Goal: Task Accomplishment & Management: Manage account settings

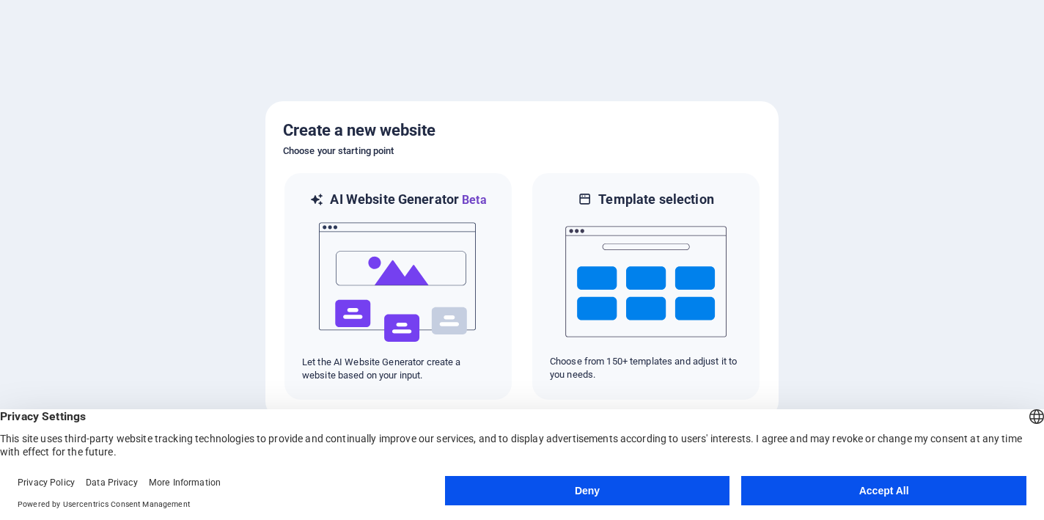
click at [842, 491] on button "Accept All" at bounding box center [883, 490] width 285 height 29
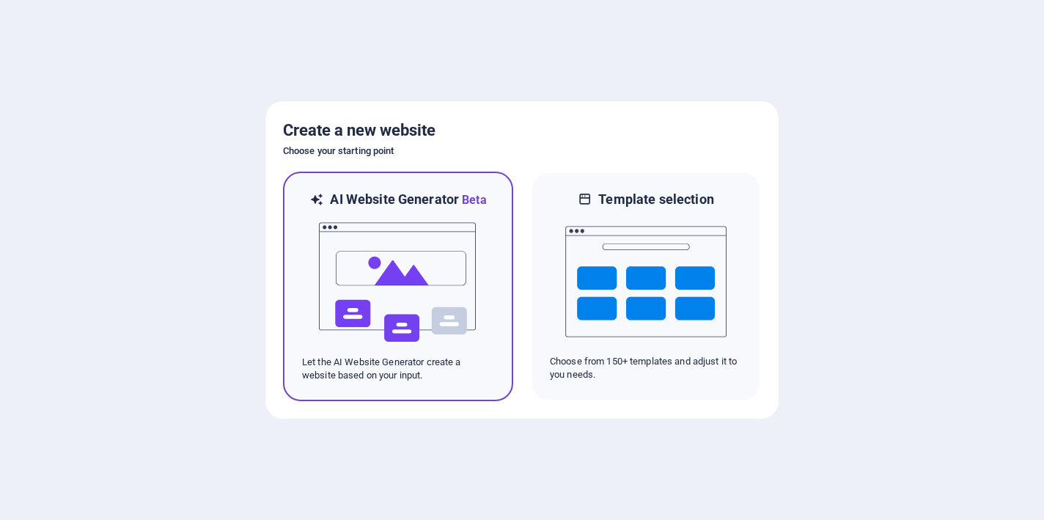
click at [412, 282] on img at bounding box center [398, 282] width 161 height 147
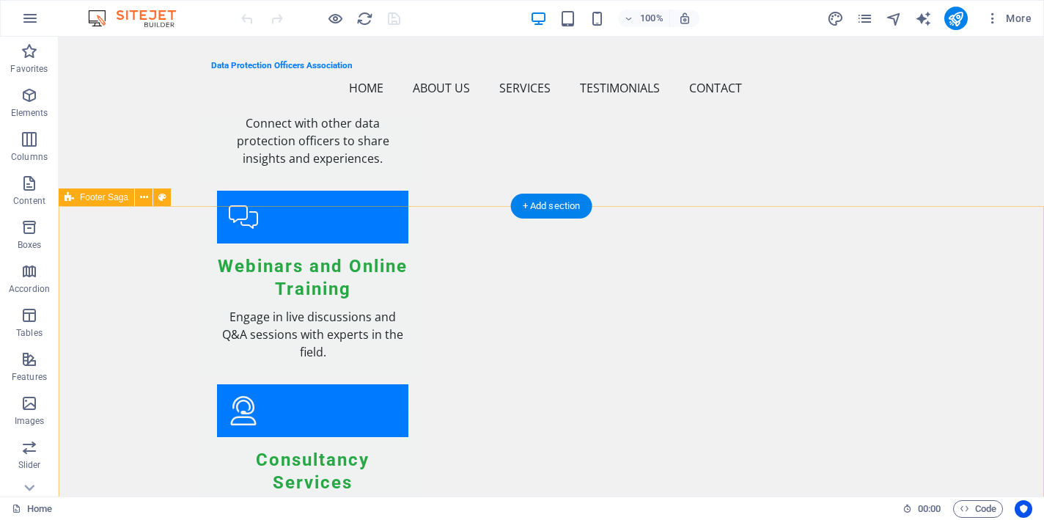
scroll to position [2139, 0]
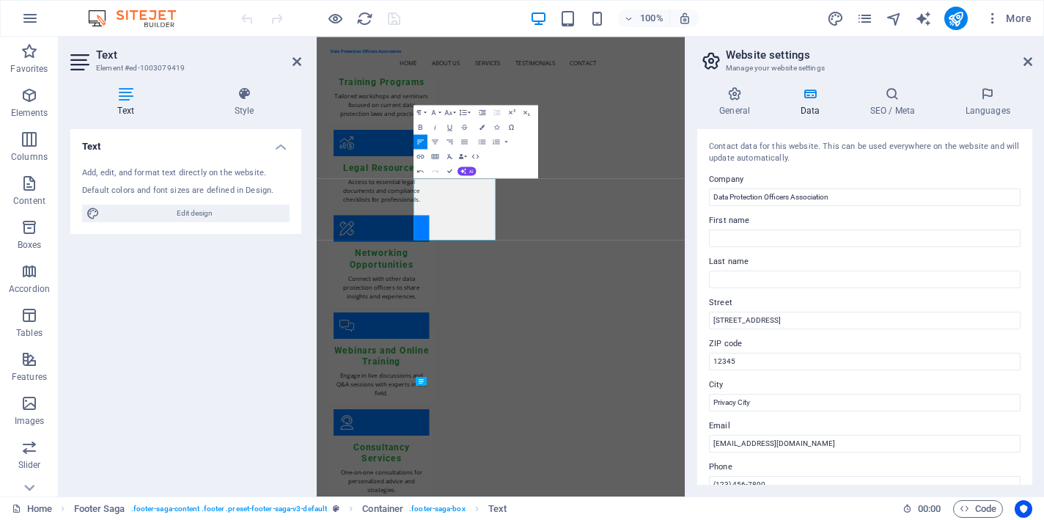
scroll to position [2119, 0]
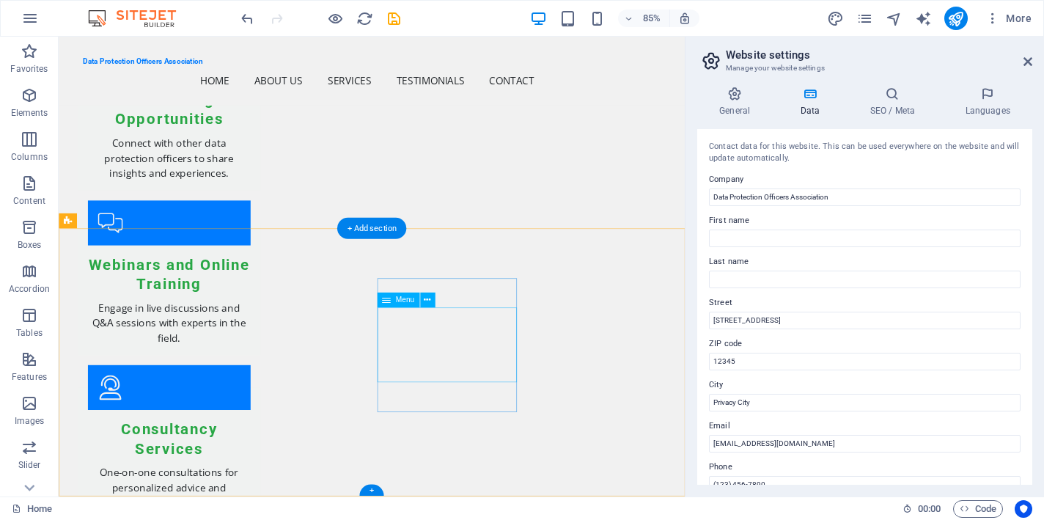
scroll to position [2156, 0]
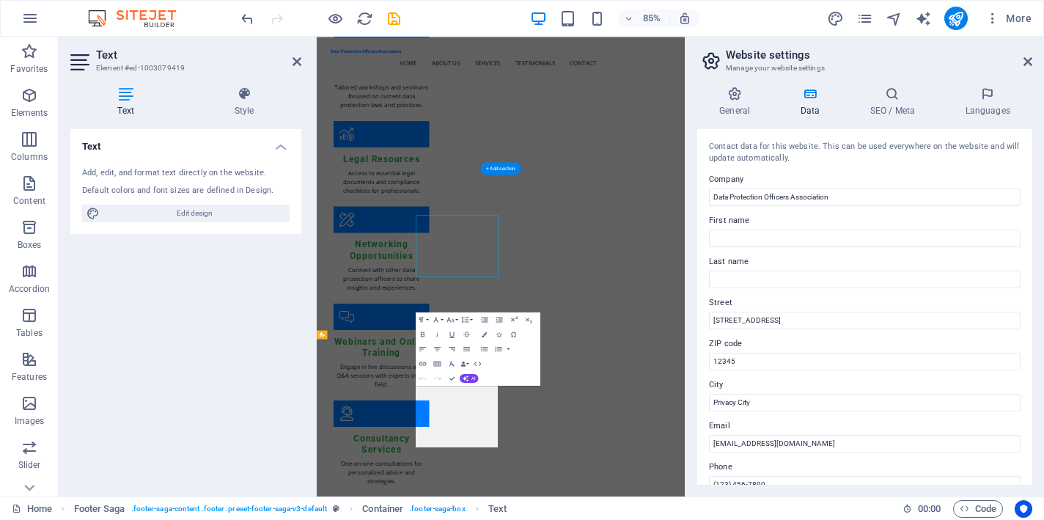
scroll to position [2119, 0]
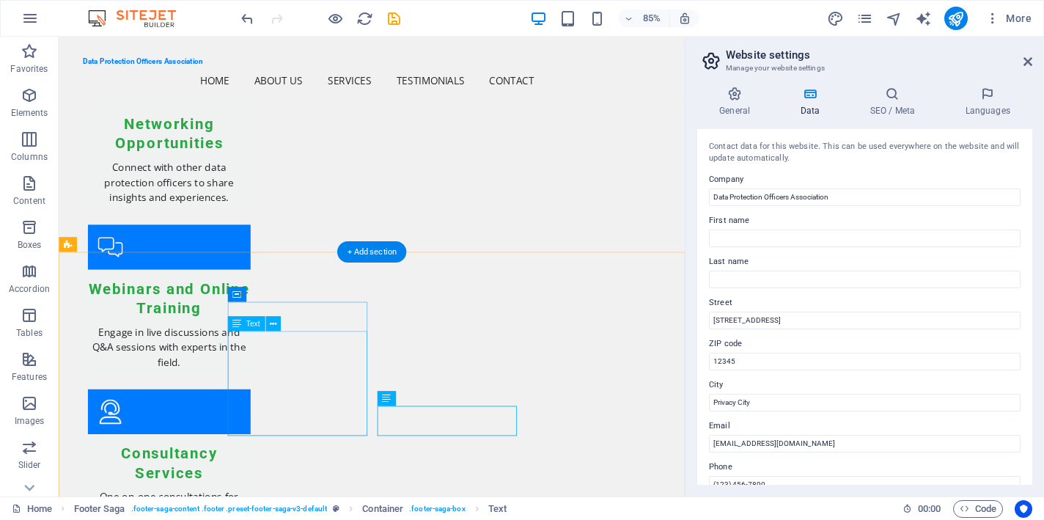
drag, startPoint x: 375, startPoint y: 446, endPoint x: 349, endPoint y: 446, distance: 26.4
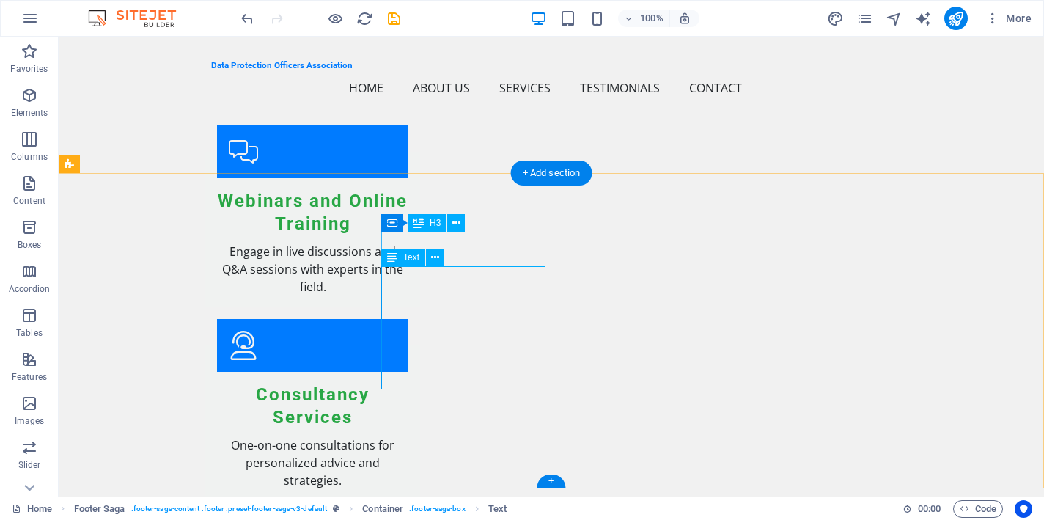
scroll to position [2164, 0]
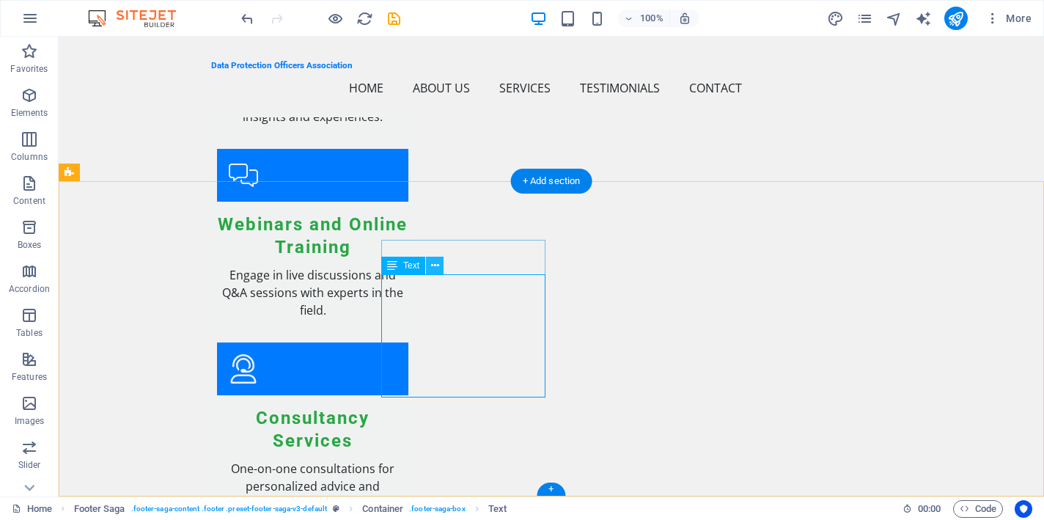
click at [433, 266] on icon at bounding box center [435, 265] width 8 height 15
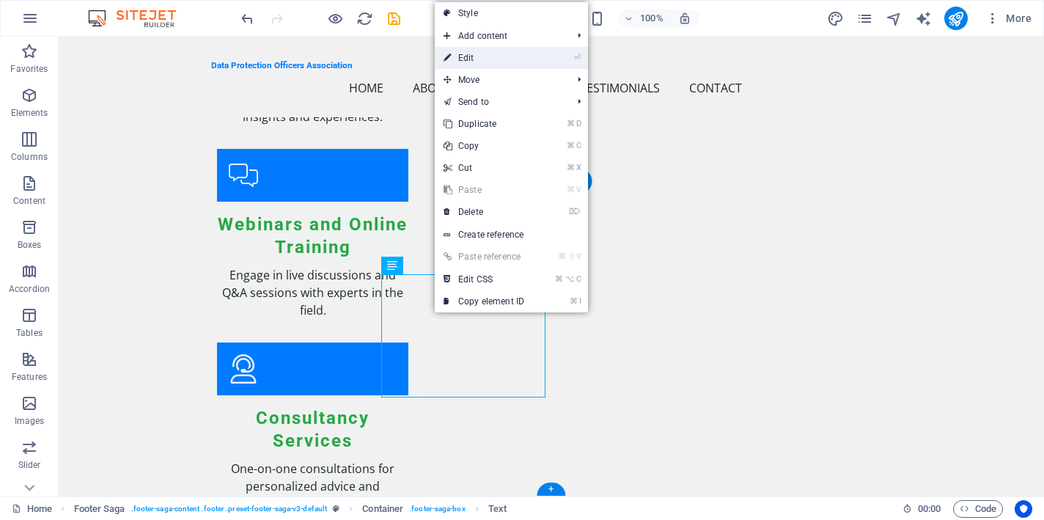
click at [502, 65] on link "⏎ Edit" at bounding box center [484, 58] width 98 height 22
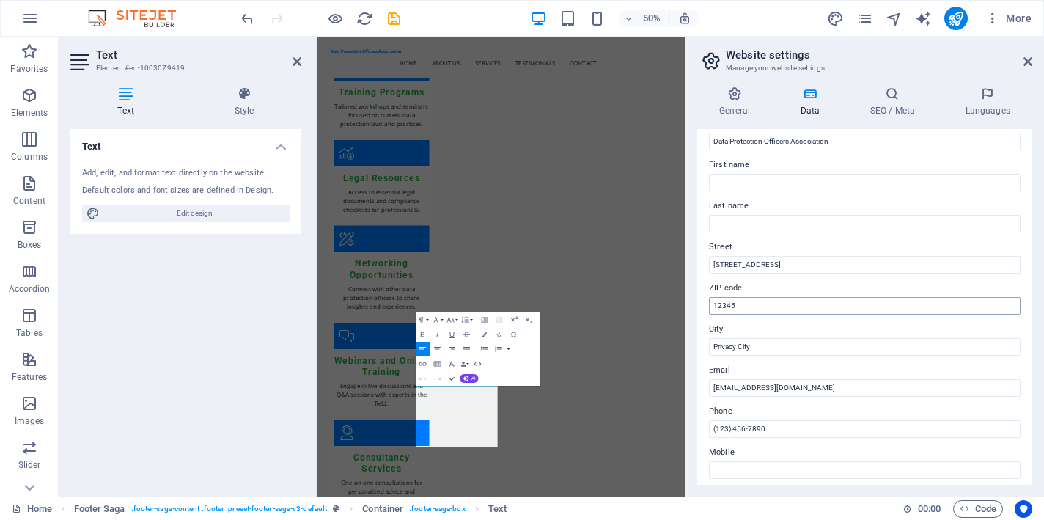
scroll to position [60, 0]
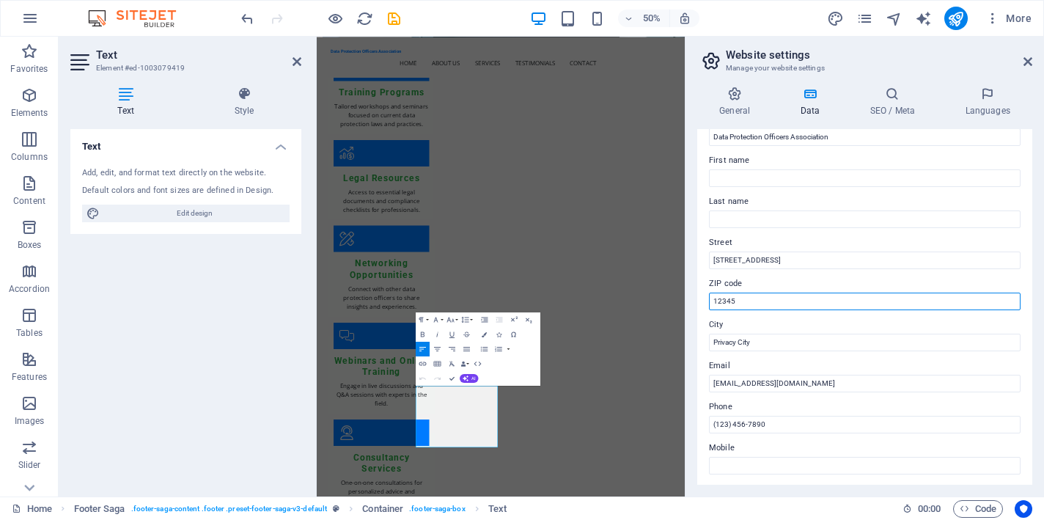
click at [751, 304] on input "12345" at bounding box center [865, 302] width 312 height 18
type input "1"
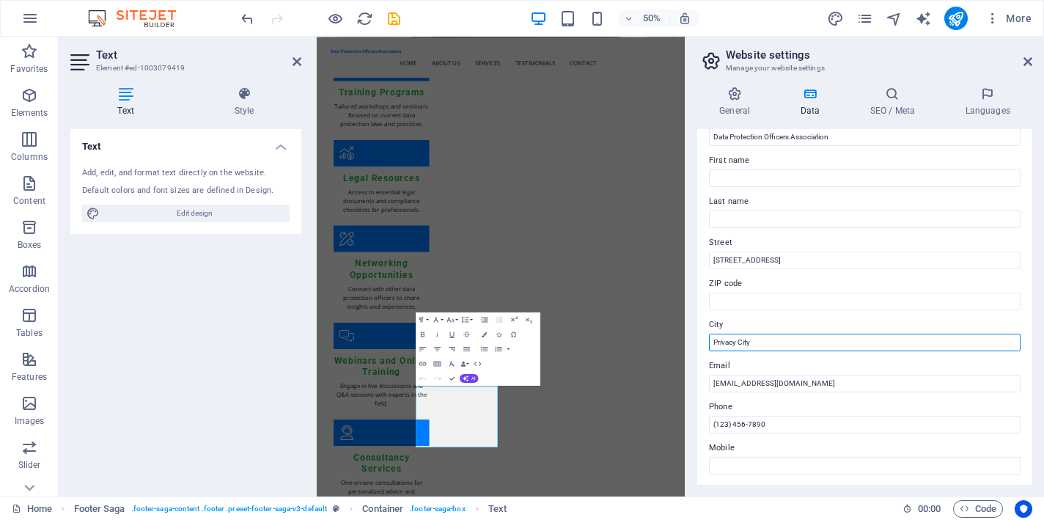
click at [758, 342] on input "Privacy City" at bounding box center [865, 343] width 312 height 18
type input "P"
type input "[GEOGRAPHIC_DATA]"
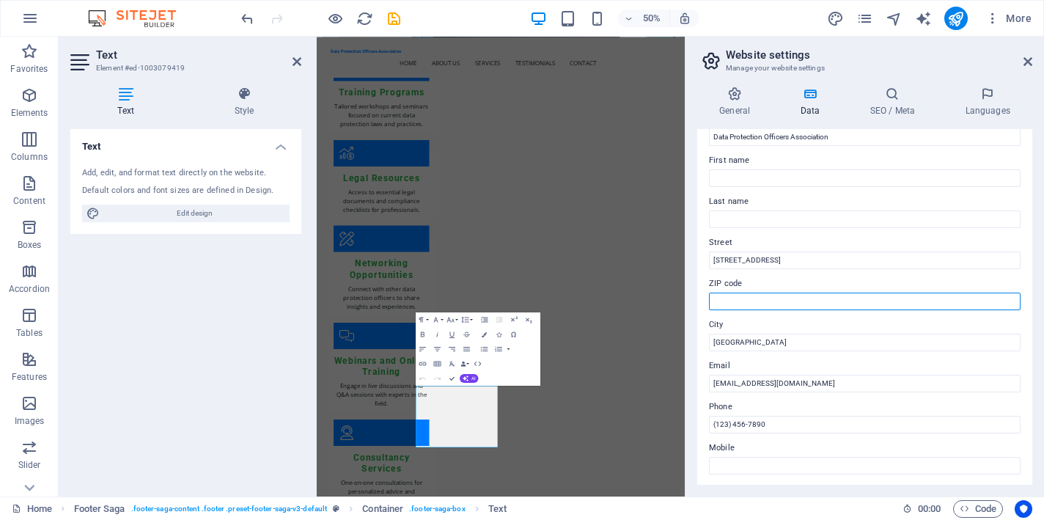
click at [760, 300] on input "ZIP code" at bounding box center [865, 302] width 312 height 18
type input "560064"
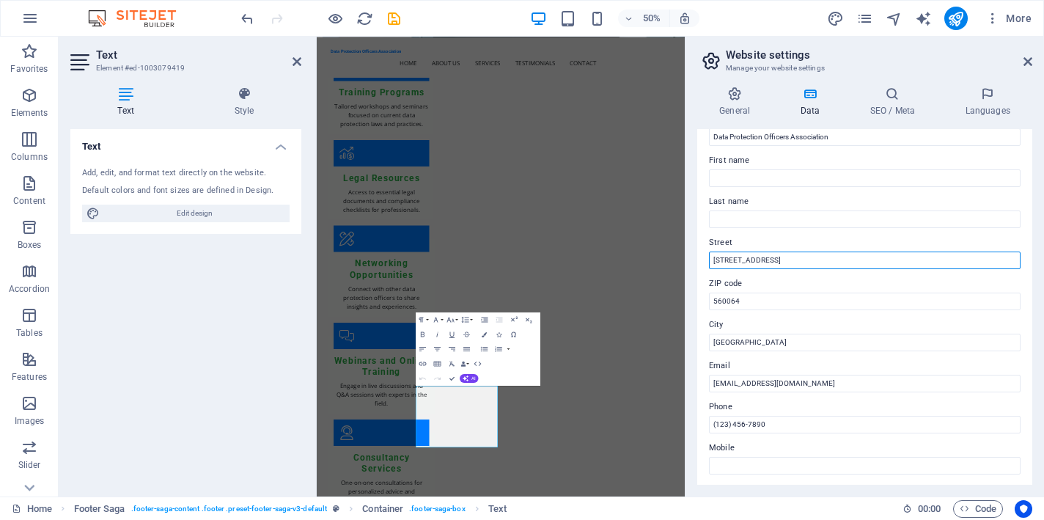
click at [777, 262] on input "[STREET_ADDRESS]" at bounding box center [865, 261] width 312 height 18
type input "1"
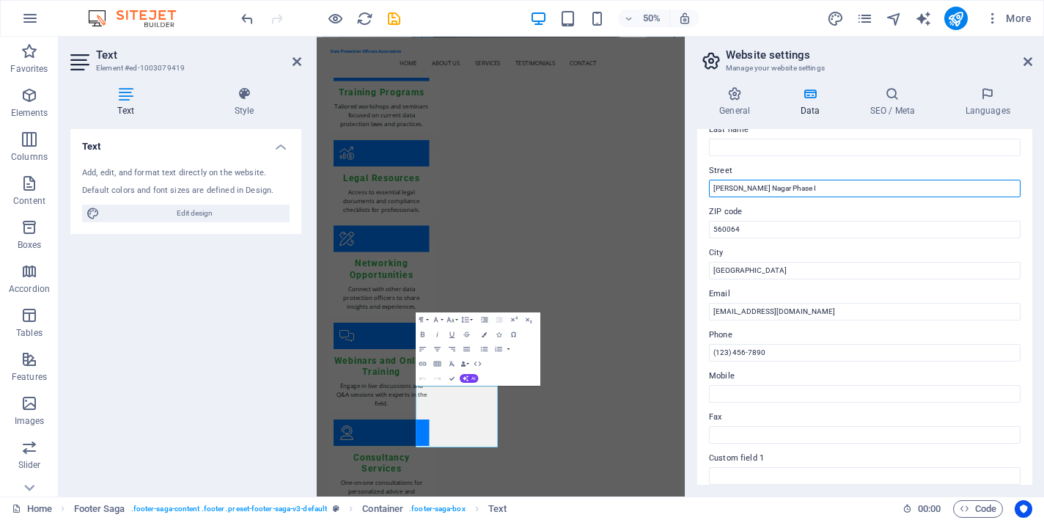
scroll to position [133, 0]
type input "[PERSON_NAME] Nagar Phase I"
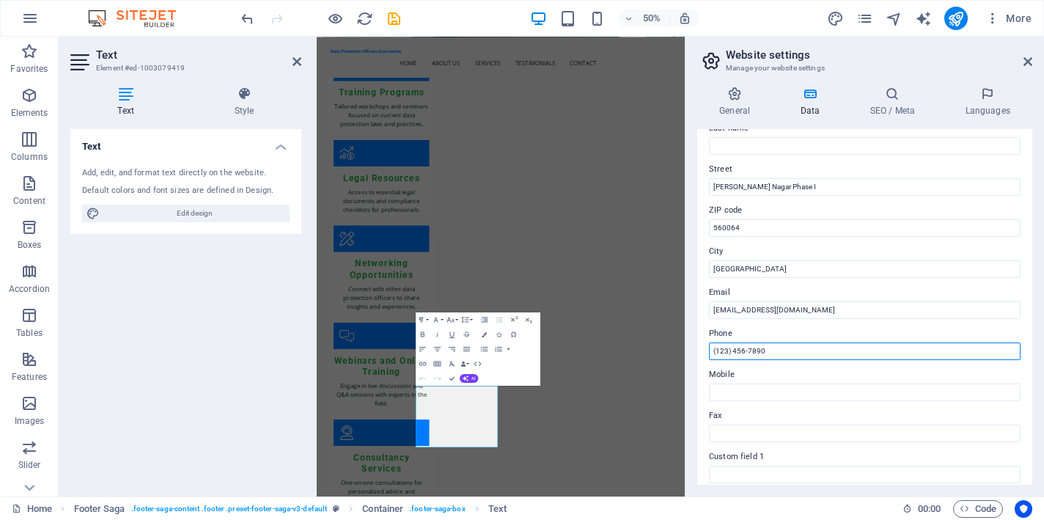
click at [771, 352] on input "(123) 456-7890" at bounding box center [865, 351] width 312 height 18
type input "("
type input "[PHONE_NUMBER]"
drag, startPoint x: 778, startPoint y: 350, endPoint x: 700, endPoint y: 353, distance: 77.8
click at [700, 353] on div "Contact data for this website. This can be used everywhere on the website and w…" at bounding box center [864, 307] width 335 height 356
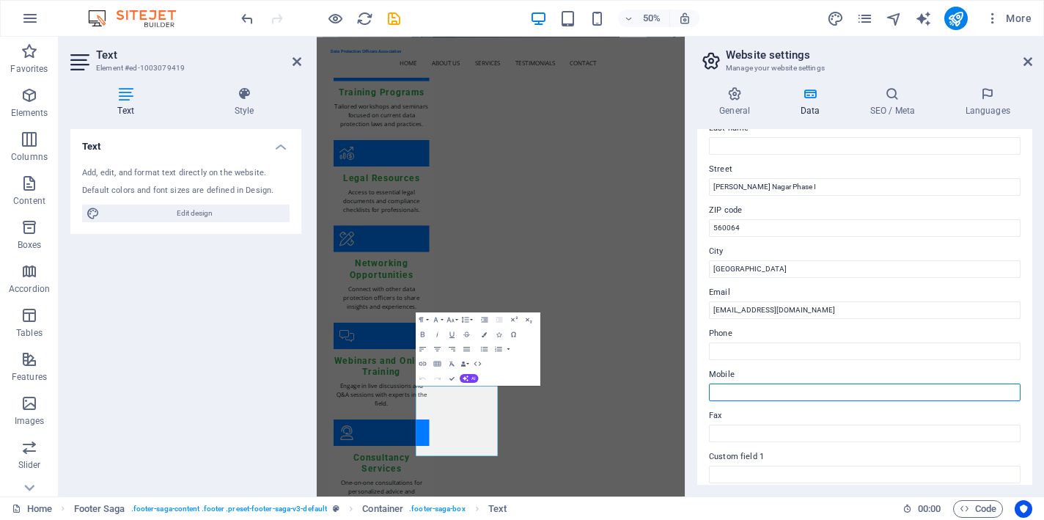
click at [733, 396] on input "Mobile" at bounding box center [865, 393] width 312 height 18
paste input "[PHONE_NUMBER]"
type input "[PHONE_NUMBER]"
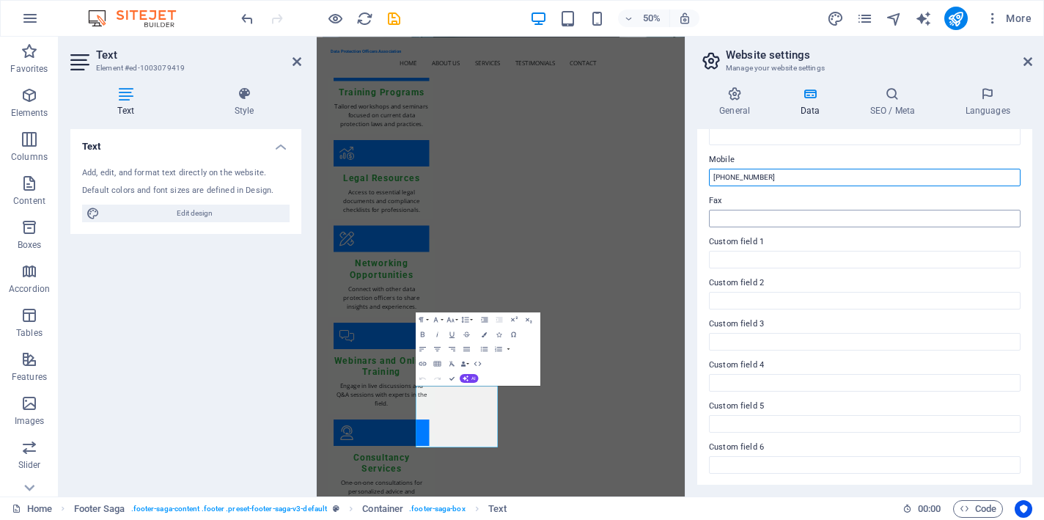
scroll to position [348, 0]
click at [1026, 59] on icon at bounding box center [1028, 62] width 9 height 12
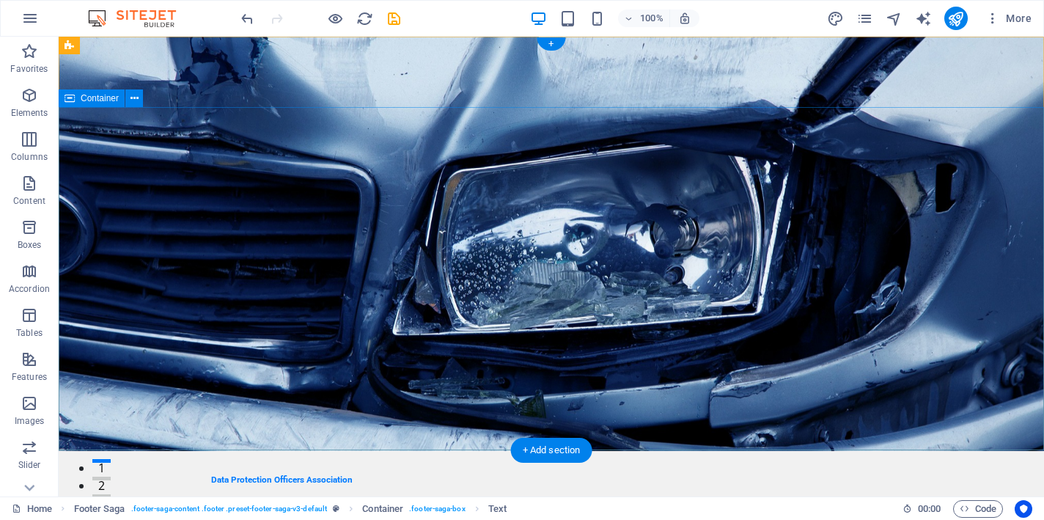
scroll to position [0, 0]
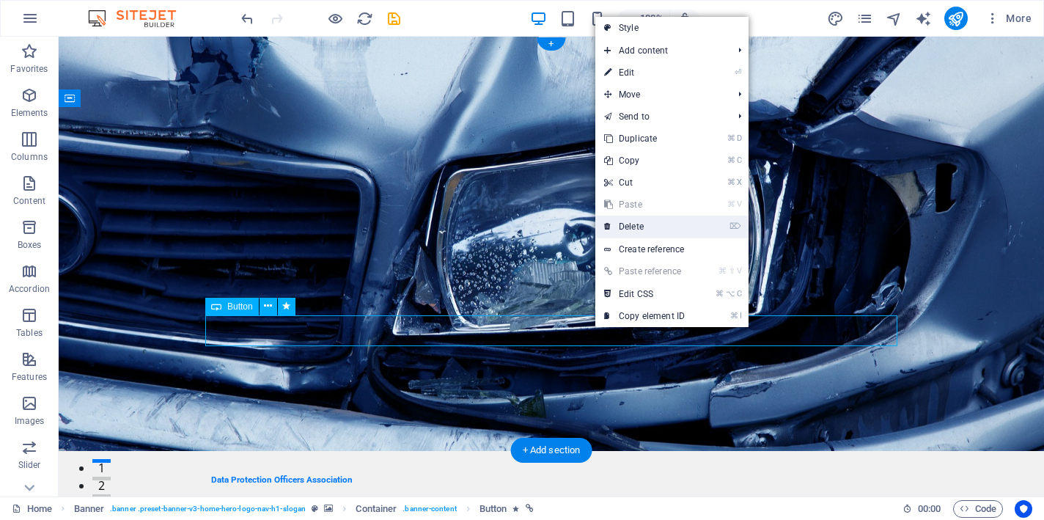
click at [656, 227] on link "⌦ Delete" at bounding box center [645, 227] width 98 height 22
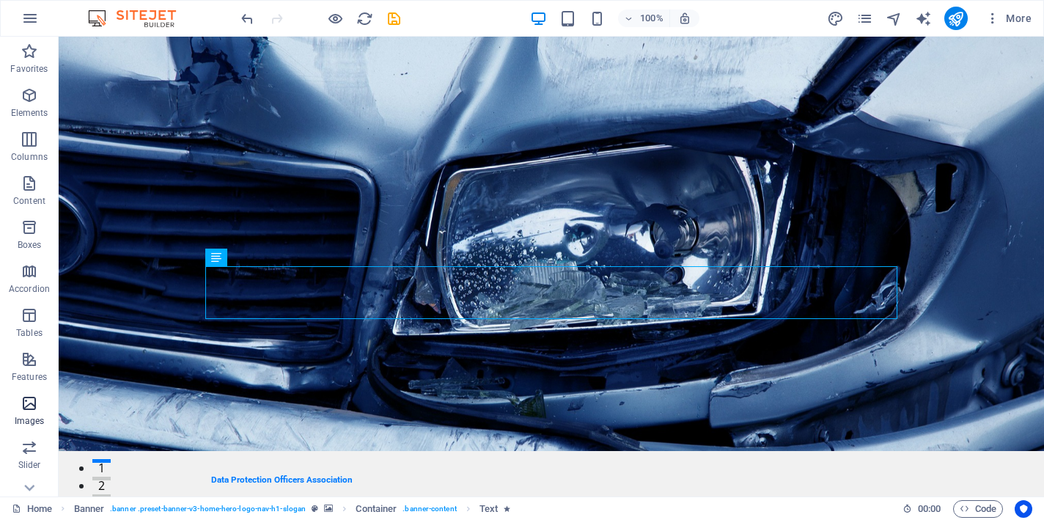
click at [30, 405] on icon "button" at bounding box center [30, 404] width 18 height 18
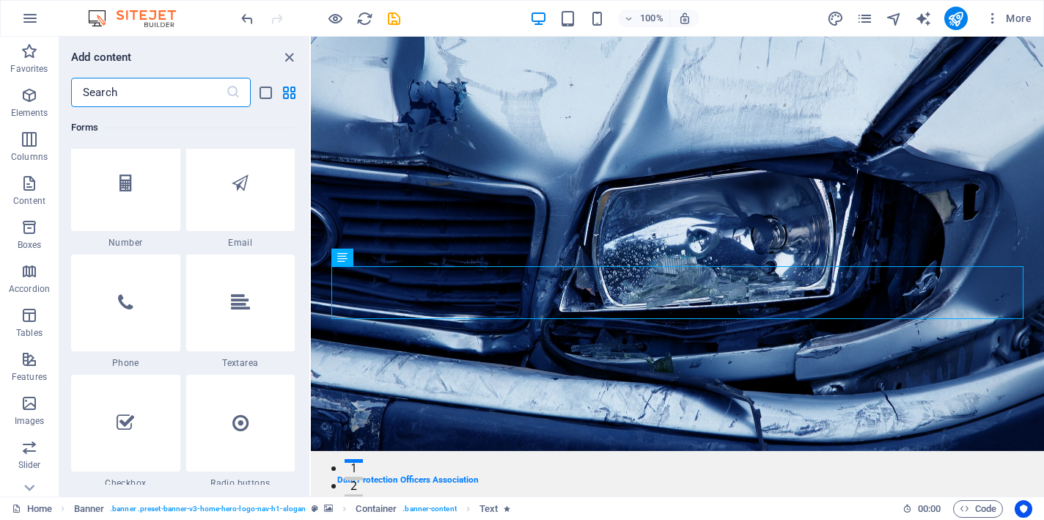
scroll to position [11231, 0]
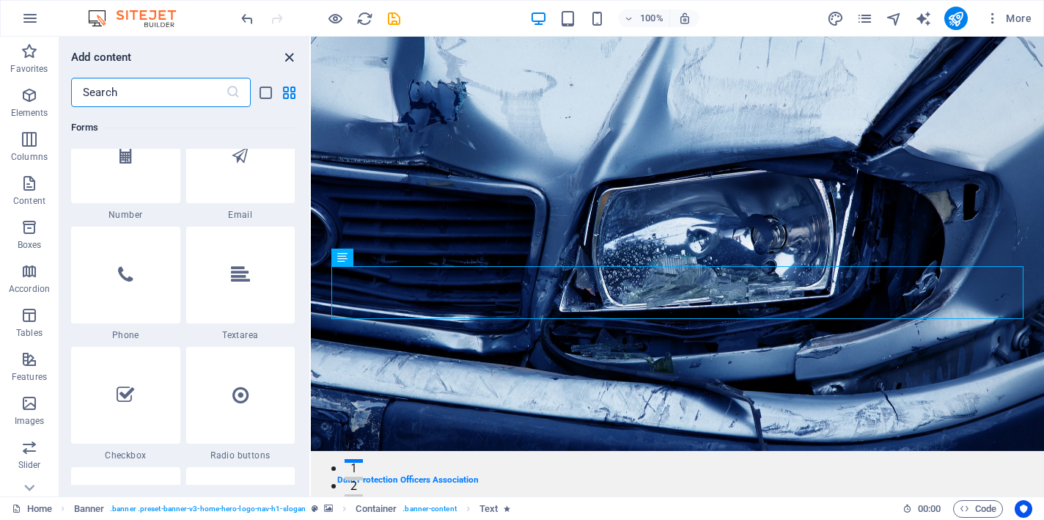
click at [287, 58] on icon "close panel" at bounding box center [289, 57] width 17 height 17
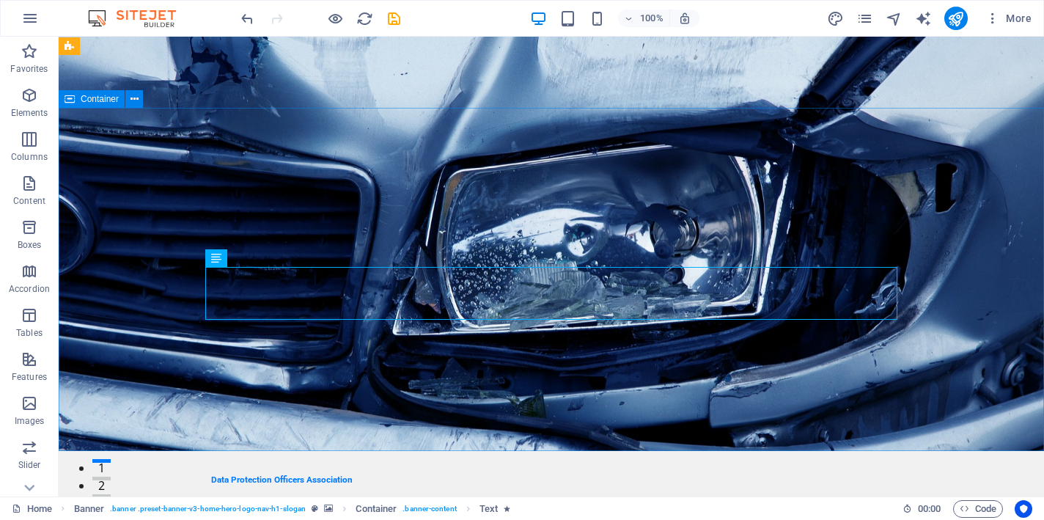
scroll to position [0, 0]
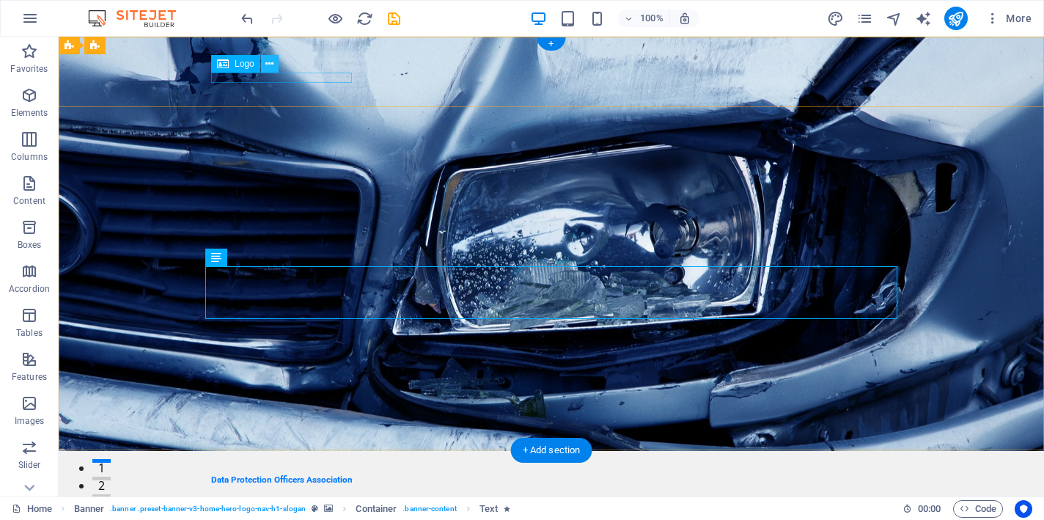
click at [272, 64] on icon at bounding box center [269, 63] width 8 height 15
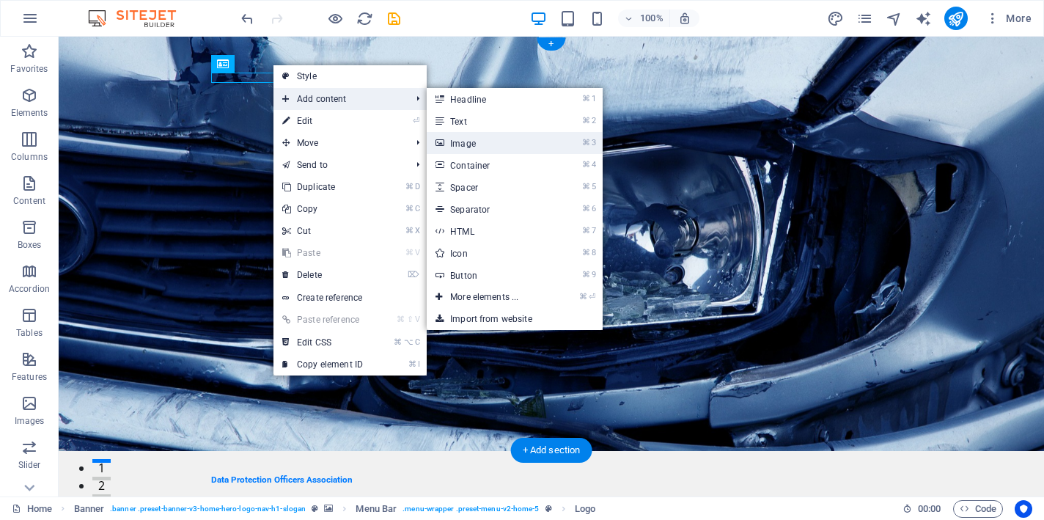
click at [483, 146] on link "⌘ 3 Image" at bounding box center [487, 143] width 121 height 22
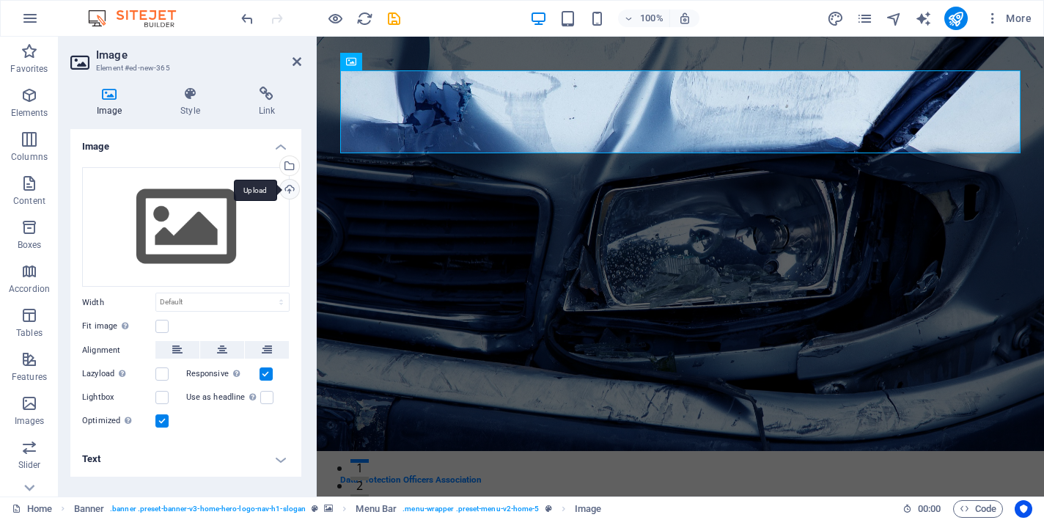
click at [290, 189] on div "Upload" at bounding box center [288, 191] width 22 height 22
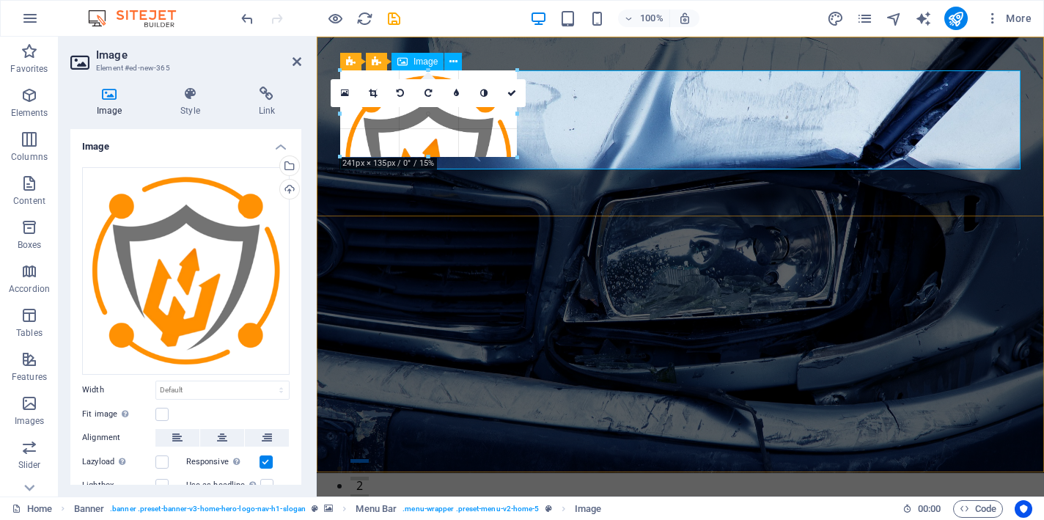
drag, startPoint x: 342, startPoint y: 72, endPoint x: 472, endPoint y: 191, distance: 176.5
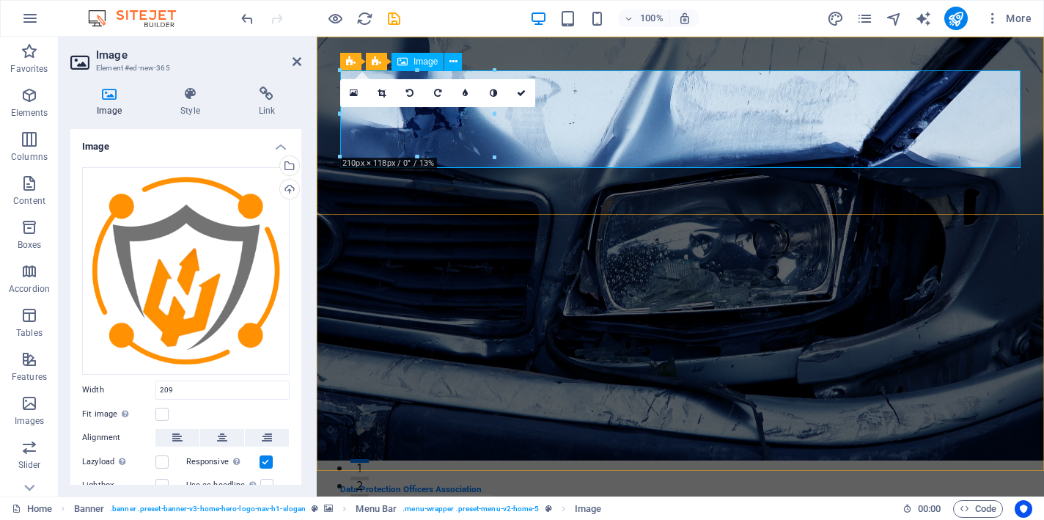
type input "209"
select select "px"
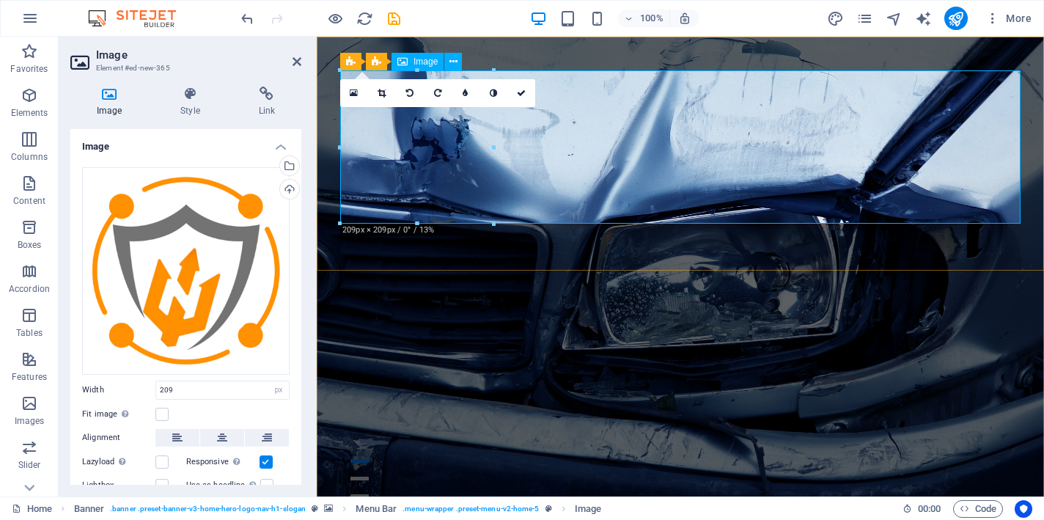
drag, startPoint x: 807, startPoint y: 257, endPoint x: 411, endPoint y: 169, distance: 405.1
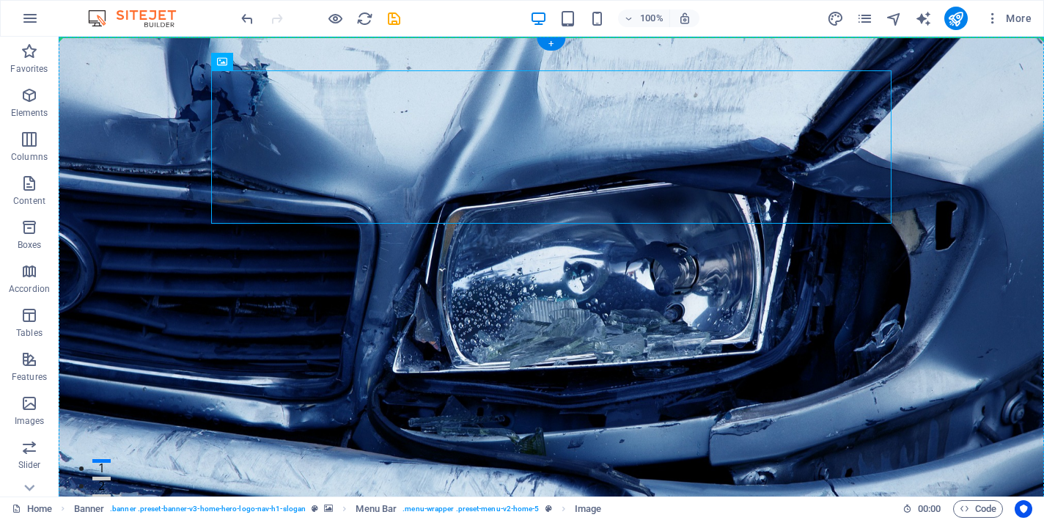
drag, startPoint x: 277, startPoint y: 122, endPoint x: 204, endPoint y: 113, distance: 73.9
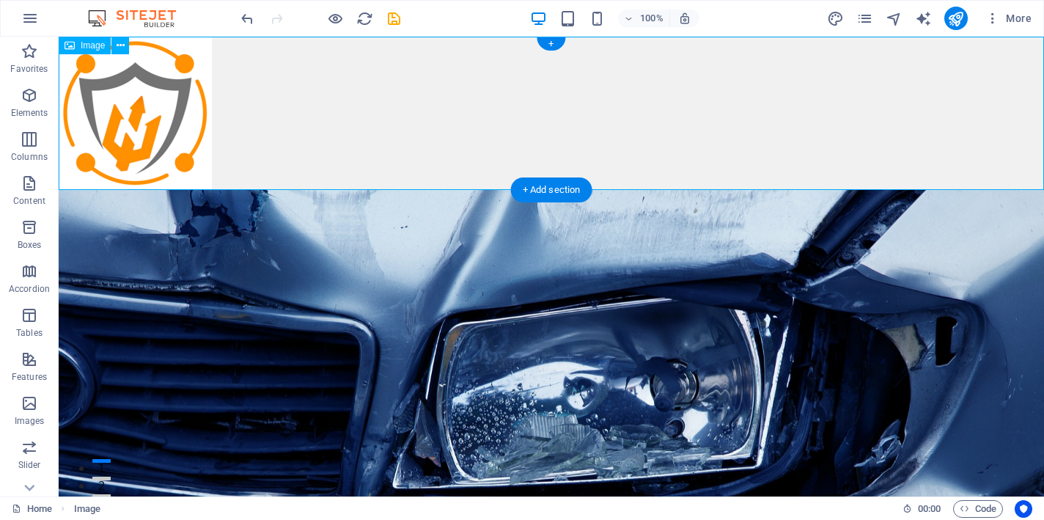
click at [197, 172] on figure at bounding box center [552, 113] width 986 height 153
click at [123, 43] on icon at bounding box center [121, 45] width 8 height 15
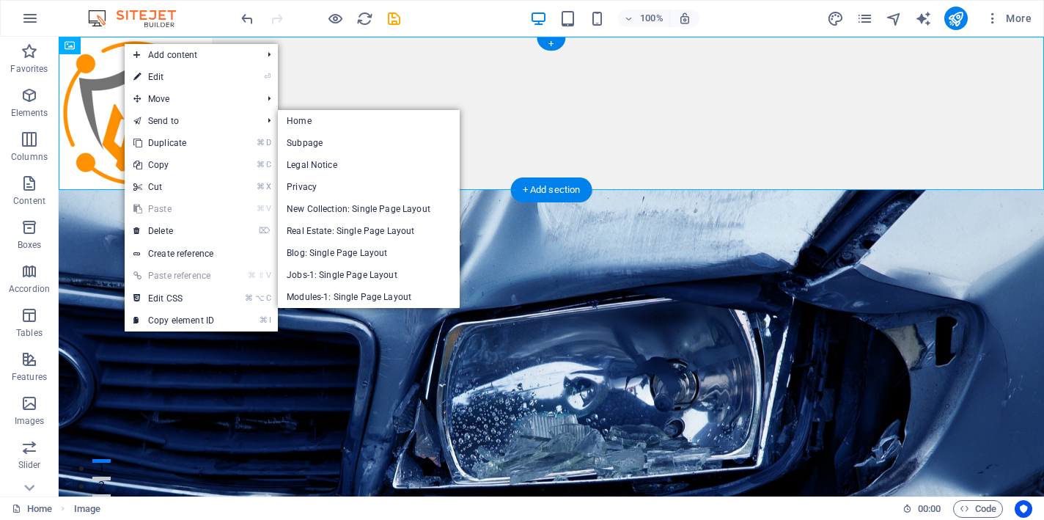
click at [648, 131] on figure at bounding box center [552, 113] width 986 height 153
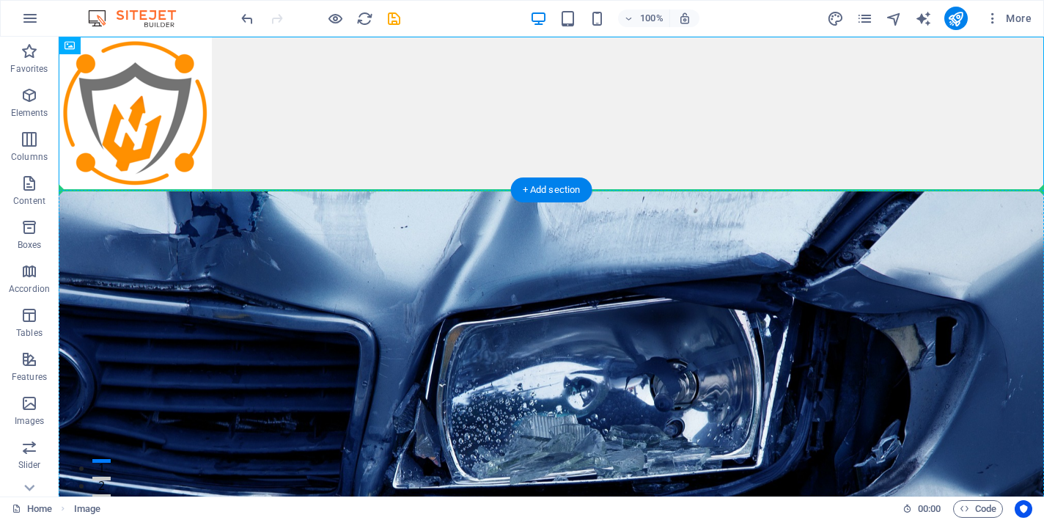
drag, startPoint x: 150, startPoint y: 122, endPoint x: 149, endPoint y: 254, distance: 131.3
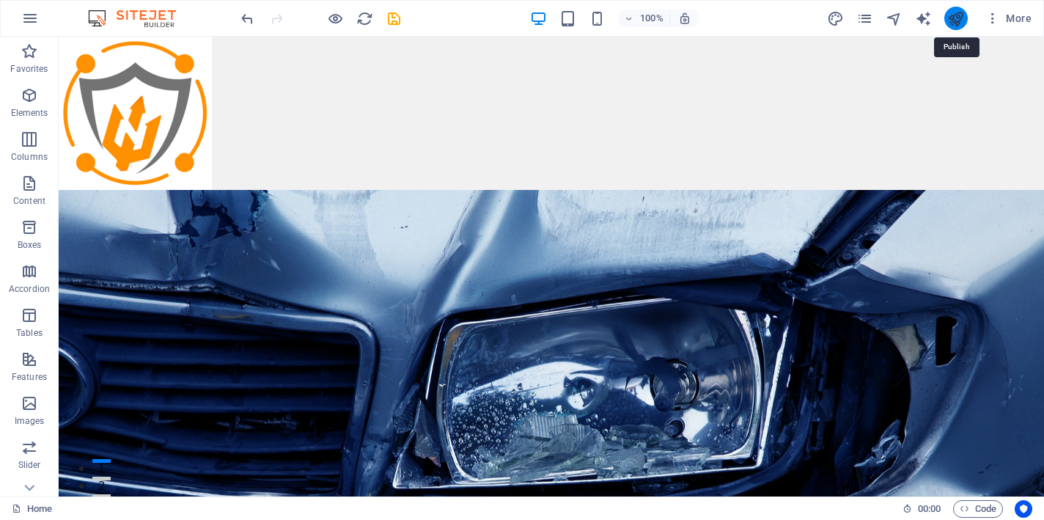
click at [957, 20] on icon "publish" at bounding box center [956, 18] width 17 height 17
checkbox input "false"
click at [955, 21] on icon "publish" at bounding box center [956, 18] width 17 height 17
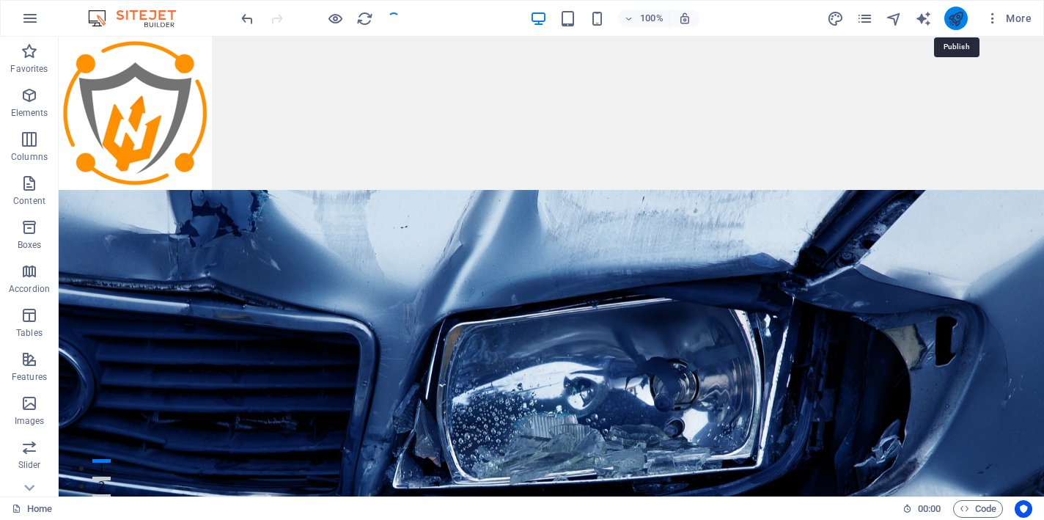
click at [955, 21] on icon "publish" at bounding box center [956, 18] width 17 height 17
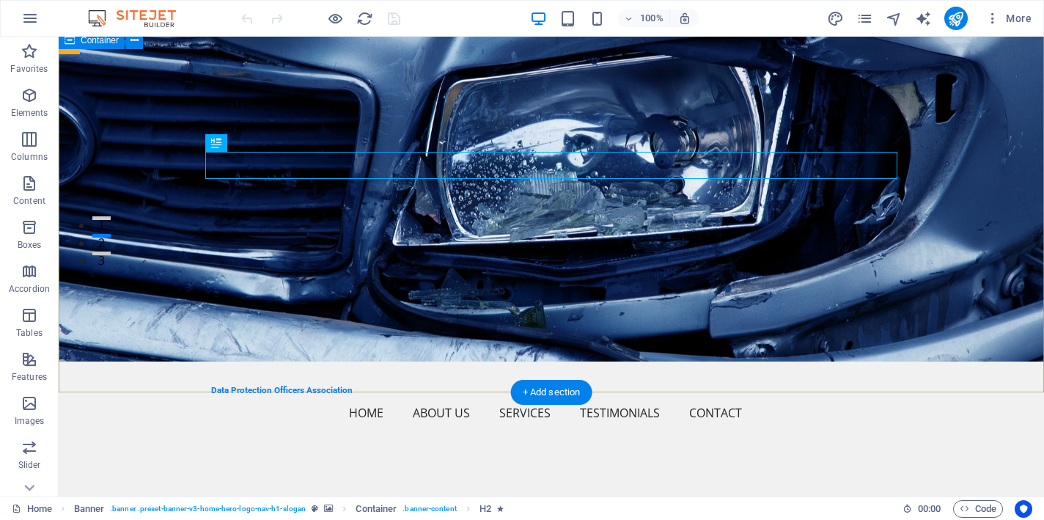
scroll to position [207, 0]
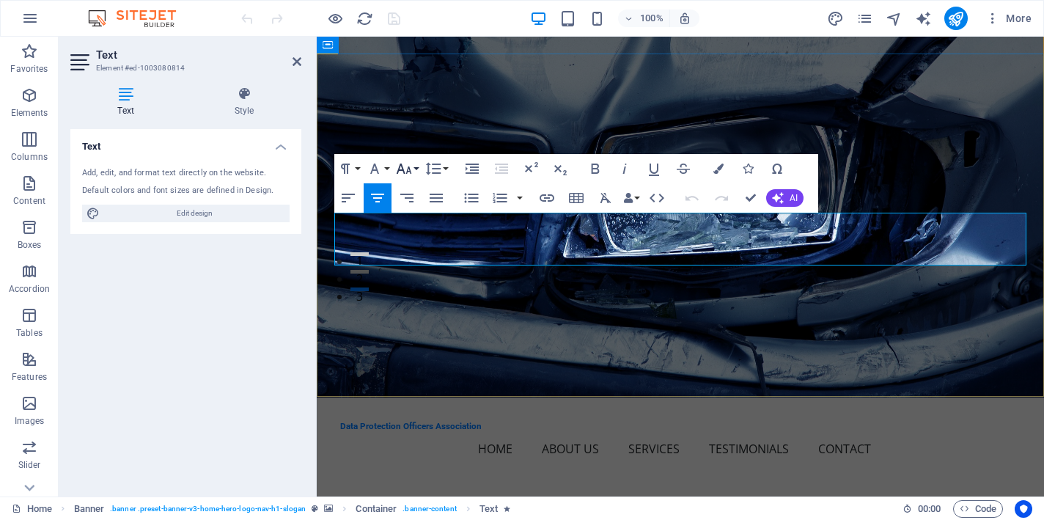
click at [407, 169] on icon "button" at bounding box center [404, 169] width 18 height 18
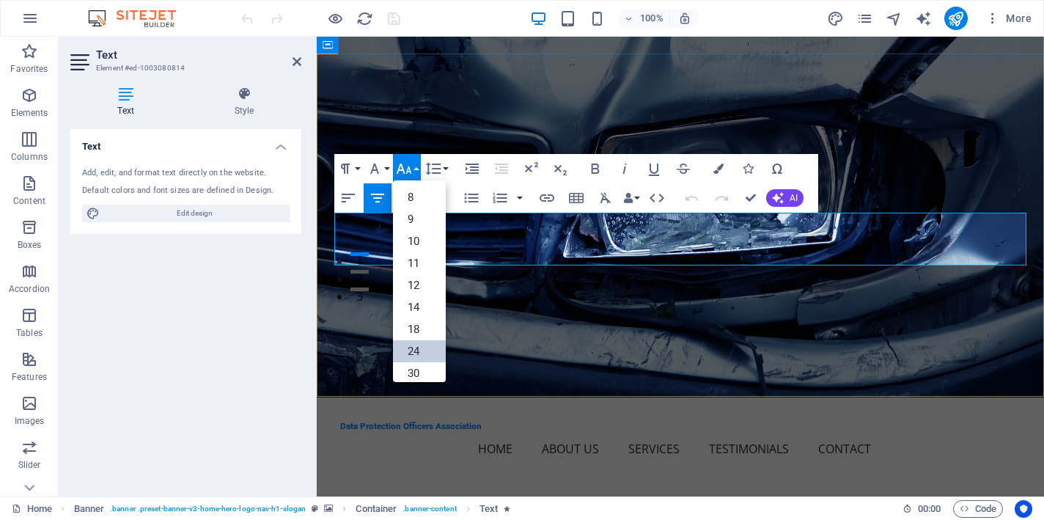
click at [430, 345] on link "24" at bounding box center [419, 351] width 53 height 22
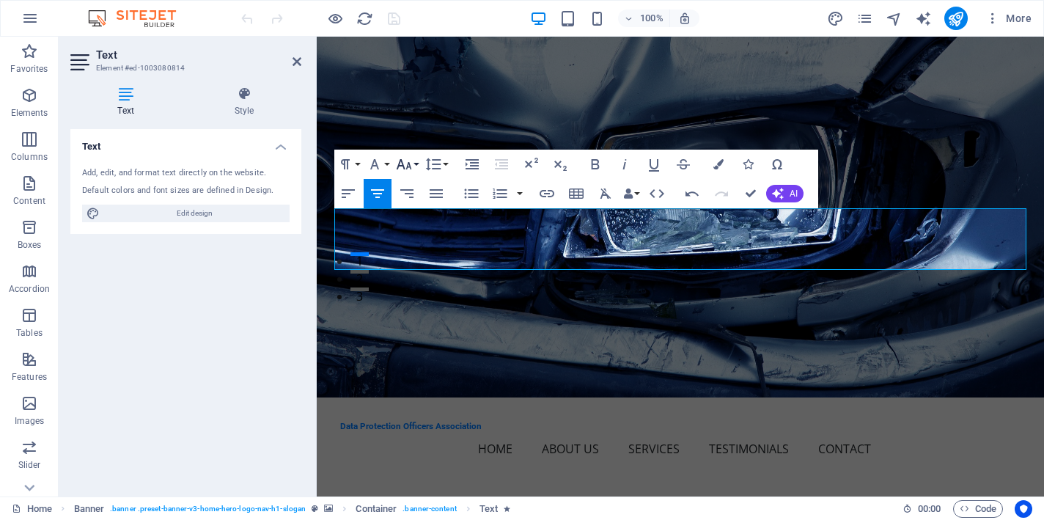
click at [412, 166] on icon "button" at bounding box center [404, 164] width 18 height 18
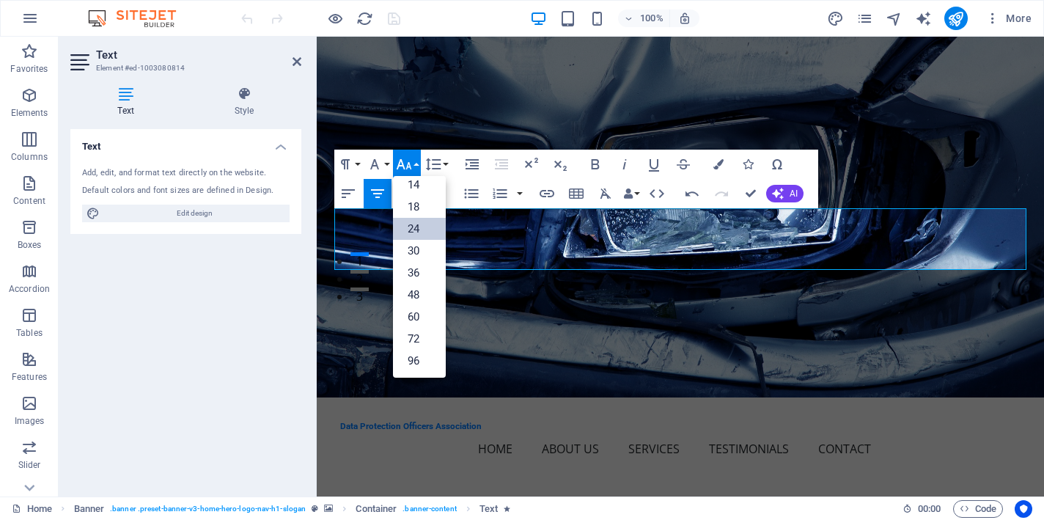
scroll to position [118, 0]
click at [412, 274] on link "36" at bounding box center [419, 273] width 53 height 22
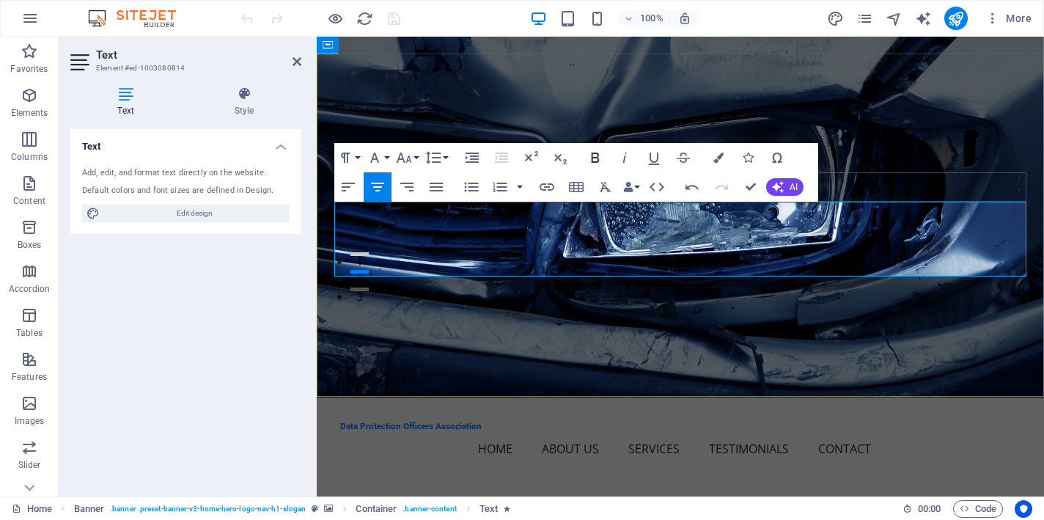
click at [596, 160] on icon "button" at bounding box center [596, 158] width 18 height 18
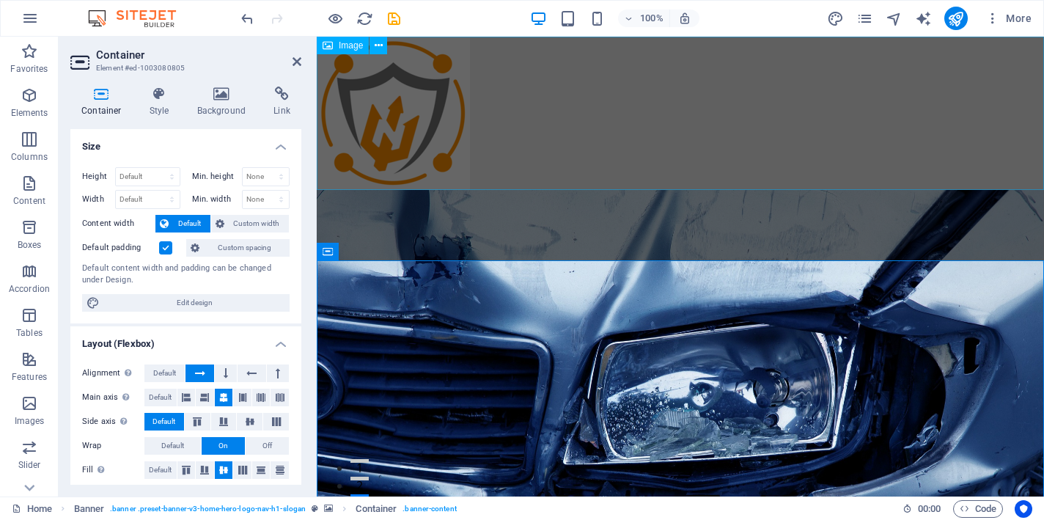
scroll to position [0, 0]
click at [298, 63] on icon at bounding box center [297, 62] width 9 height 12
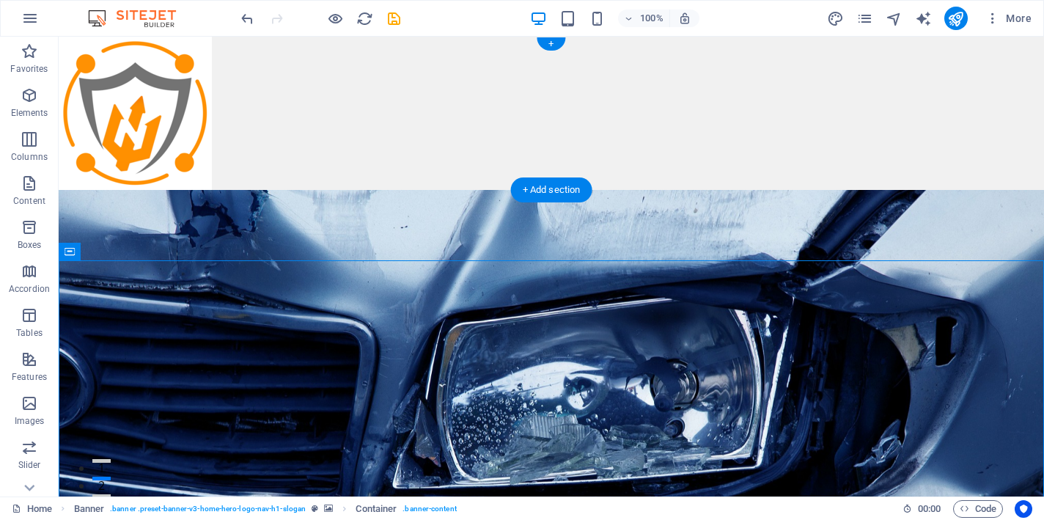
click at [183, 105] on figure at bounding box center [552, 113] width 986 height 153
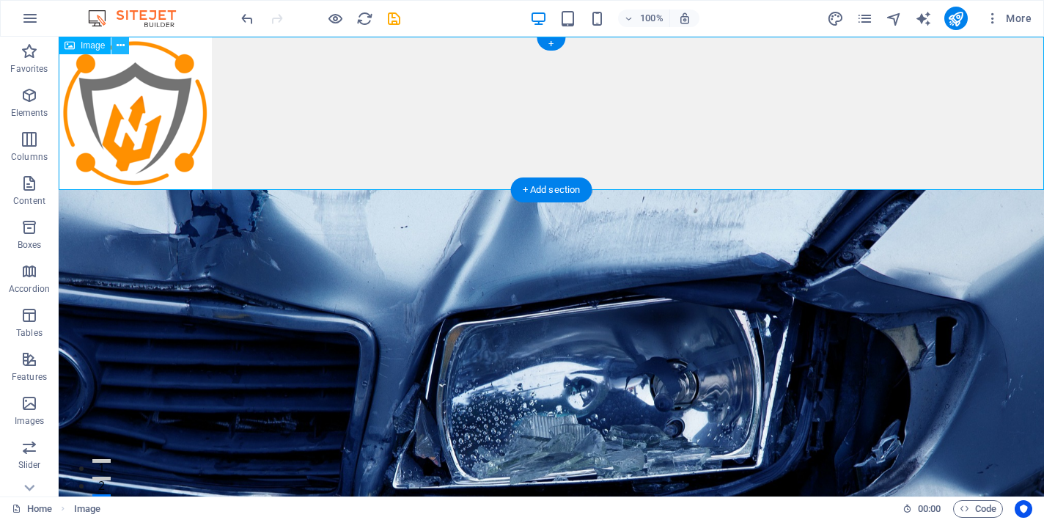
click at [123, 43] on icon at bounding box center [121, 45] width 8 height 15
click at [385, 100] on figure at bounding box center [552, 113] width 986 height 153
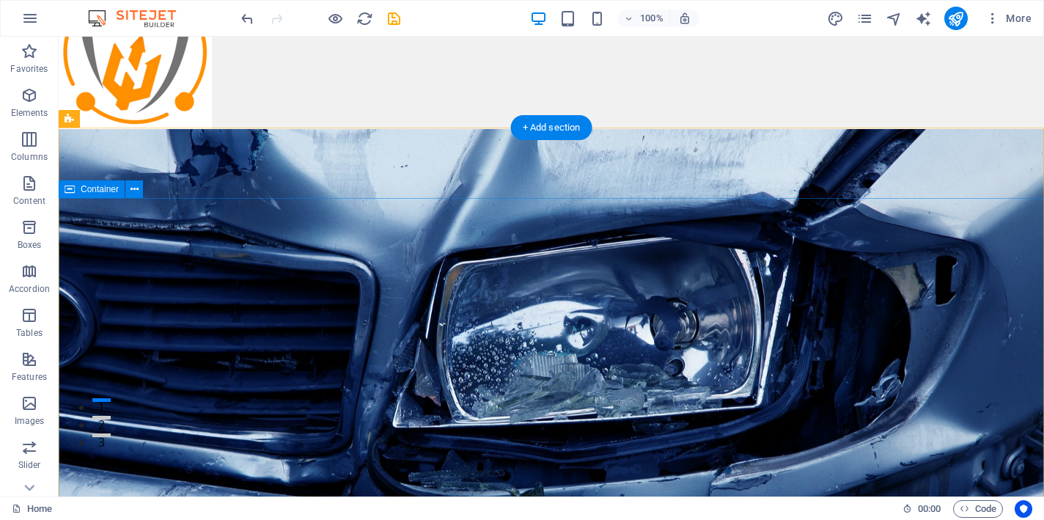
scroll to position [75, 0]
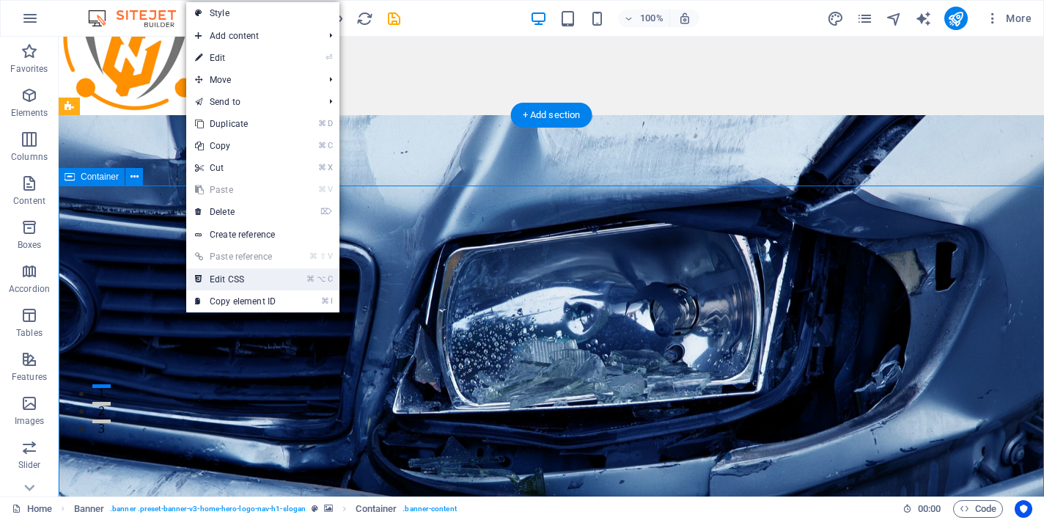
click at [235, 279] on link "⌘ ⌥ C Edit CSS" at bounding box center [235, 279] width 98 height 22
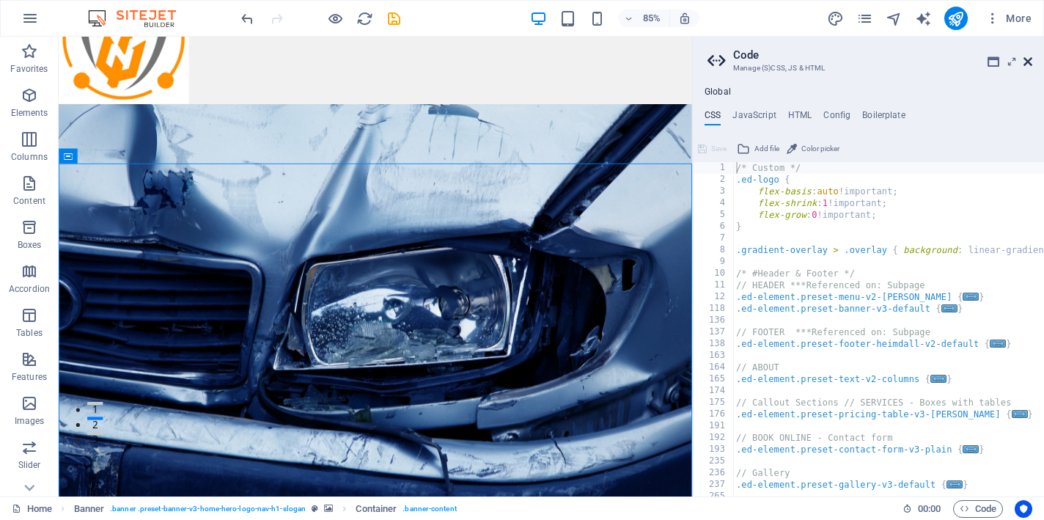
click at [1027, 62] on icon at bounding box center [1028, 62] width 9 height 12
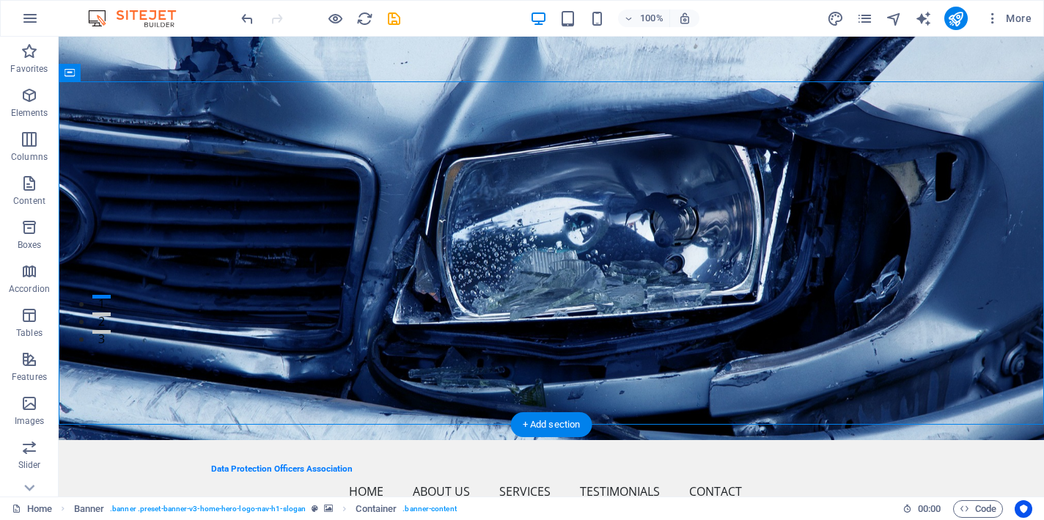
scroll to position [179, 0]
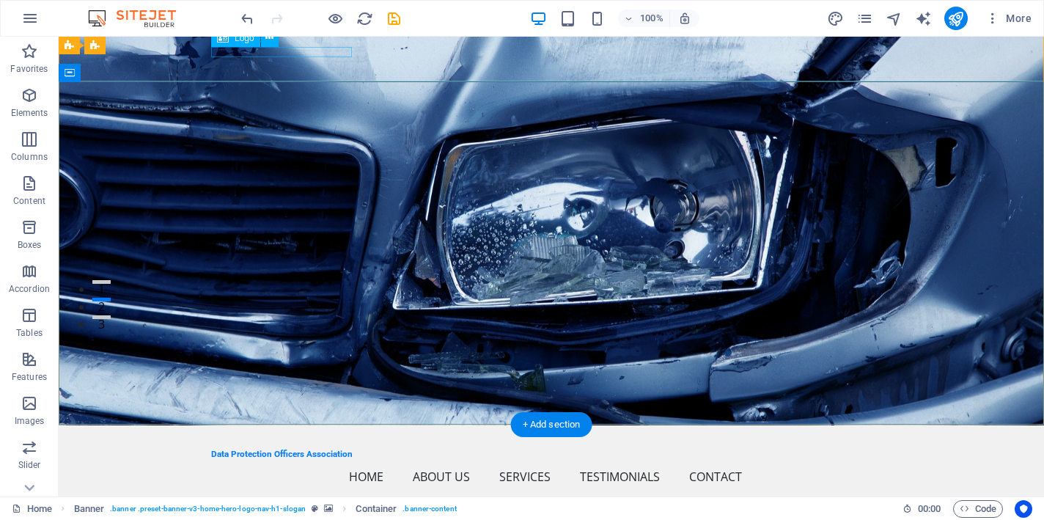
click at [329, 449] on div "Data Protection Officers Association" at bounding box center [551, 454] width 681 height 10
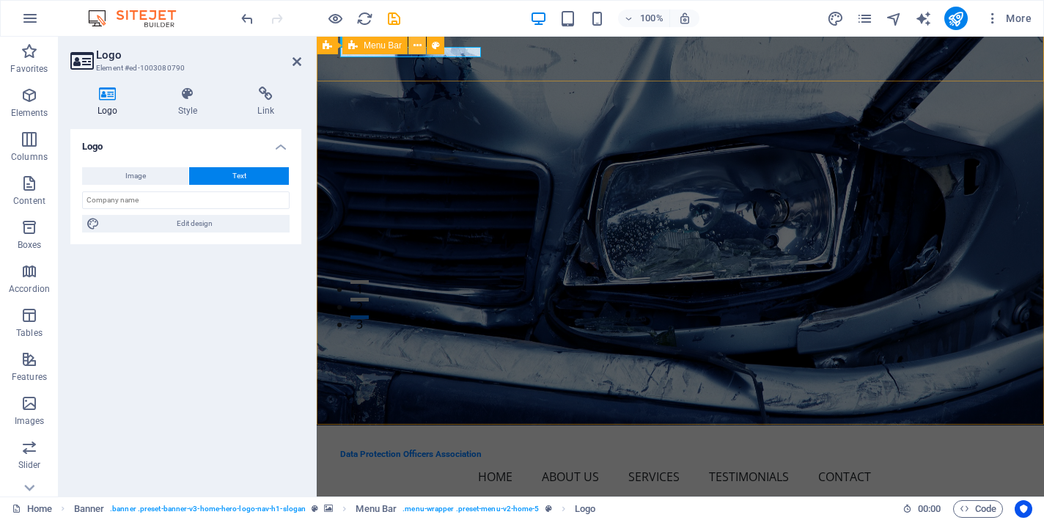
click at [415, 45] on icon at bounding box center [418, 45] width 8 height 15
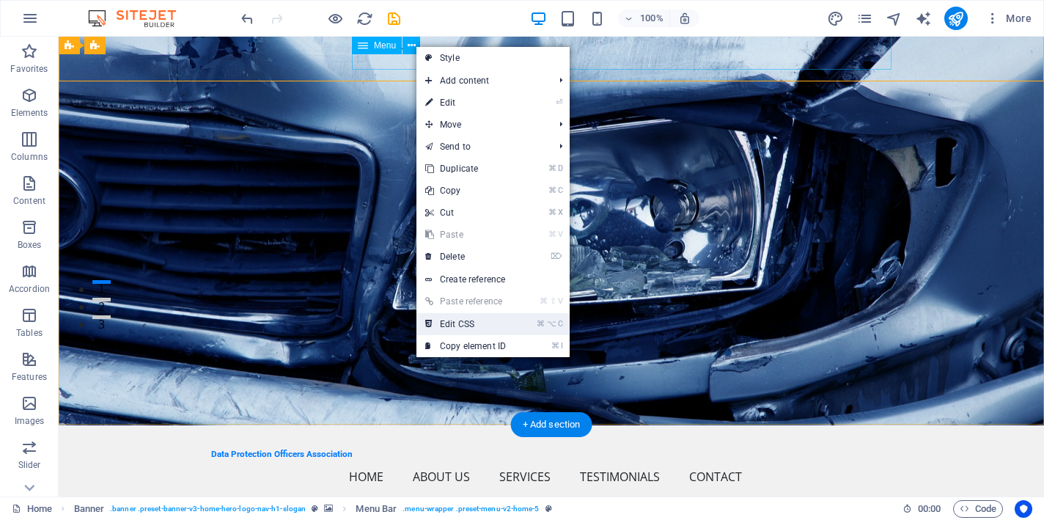
click at [450, 323] on link "⌘ ⌥ C Edit CSS" at bounding box center [466, 324] width 98 height 22
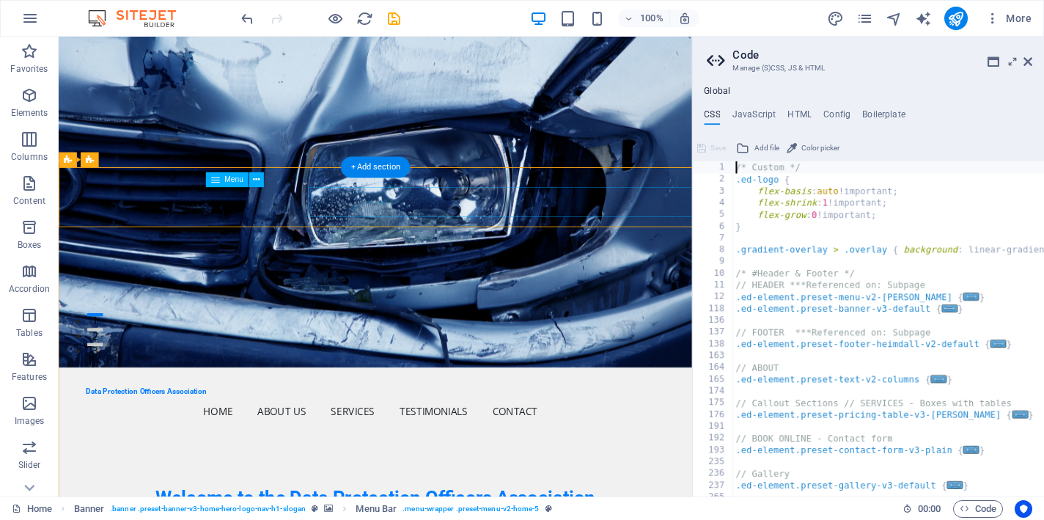
scroll to position [0, 0]
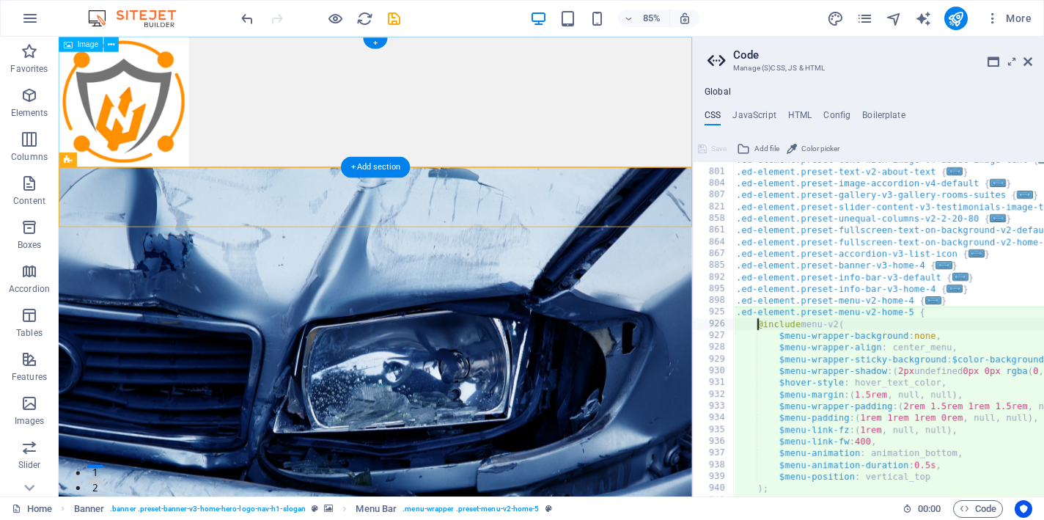
type textarea "@include menu-v2("
click at [1027, 63] on icon at bounding box center [1028, 62] width 9 height 12
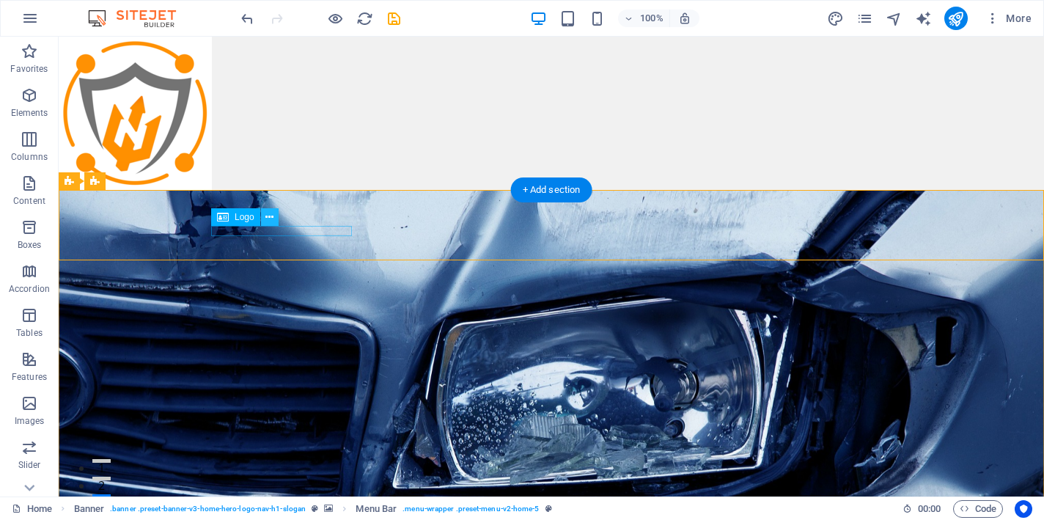
click at [271, 219] on icon at bounding box center [269, 217] width 8 height 15
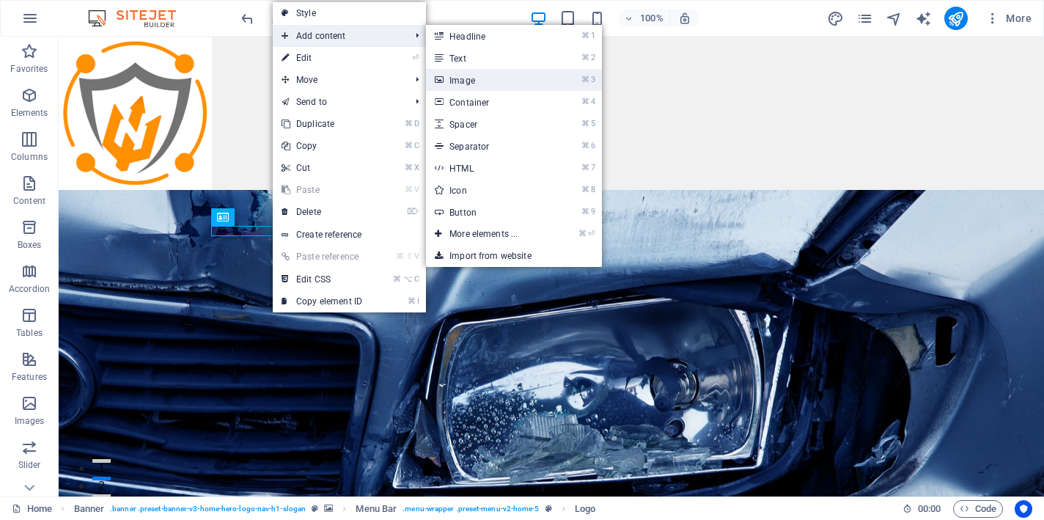
click at [462, 86] on link "⌘ 3 Image" at bounding box center [486, 80] width 121 height 22
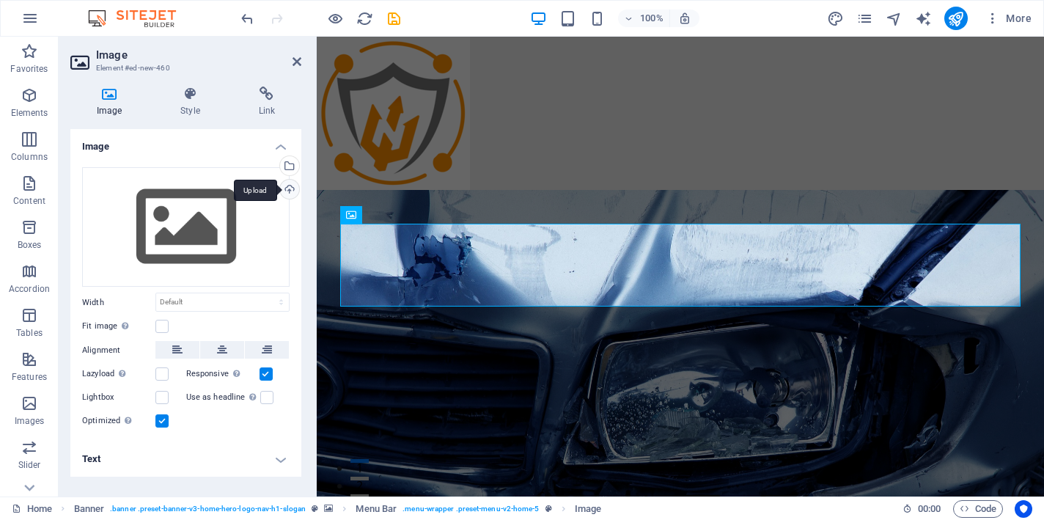
click at [289, 188] on div "Upload" at bounding box center [288, 191] width 22 height 22
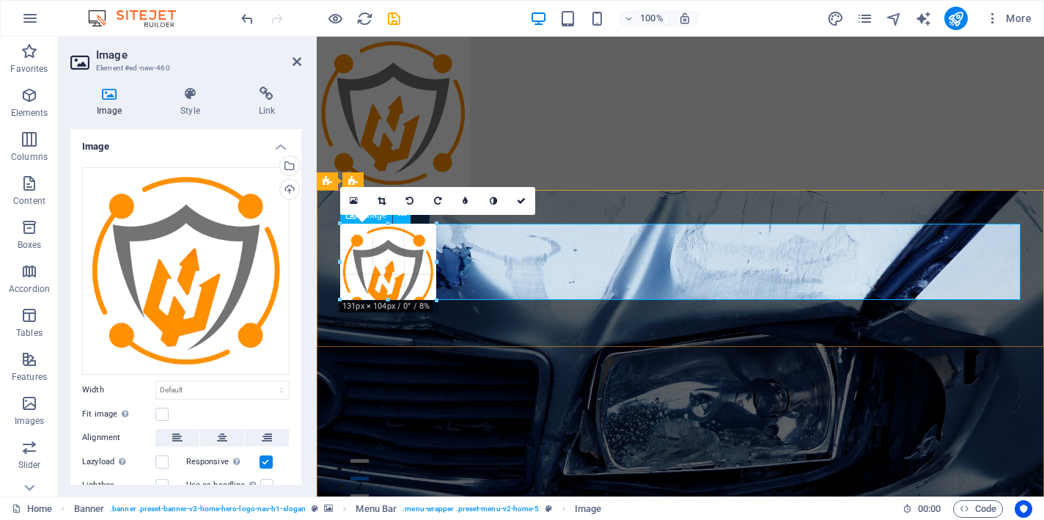
drag, startPoint x: 342, startPoint y: 226, endPoint x: 535, endPoint y: 475, distance: 315.2
type input "130"
select select "px"
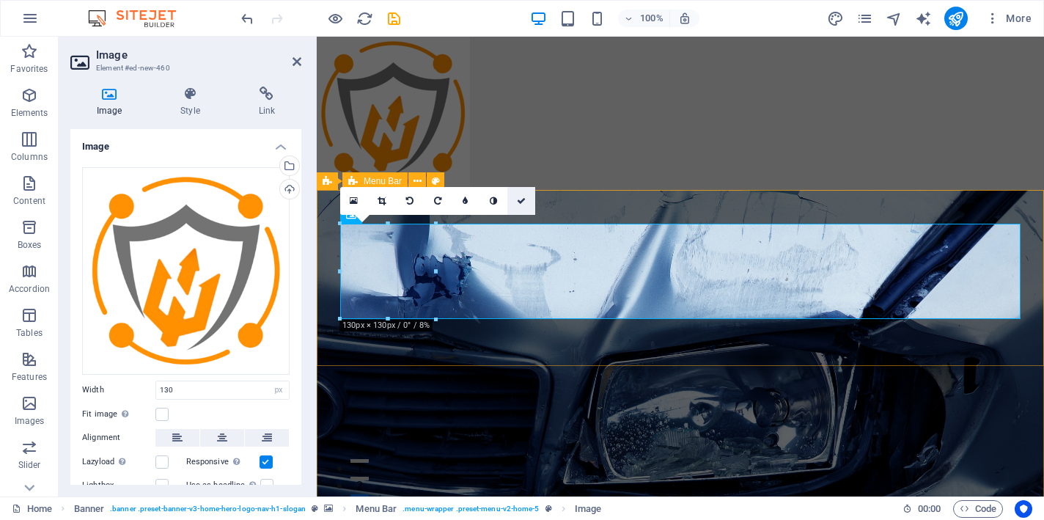
click at [521, 201] on icon at bounding box center [521, 201] width 9 height 9
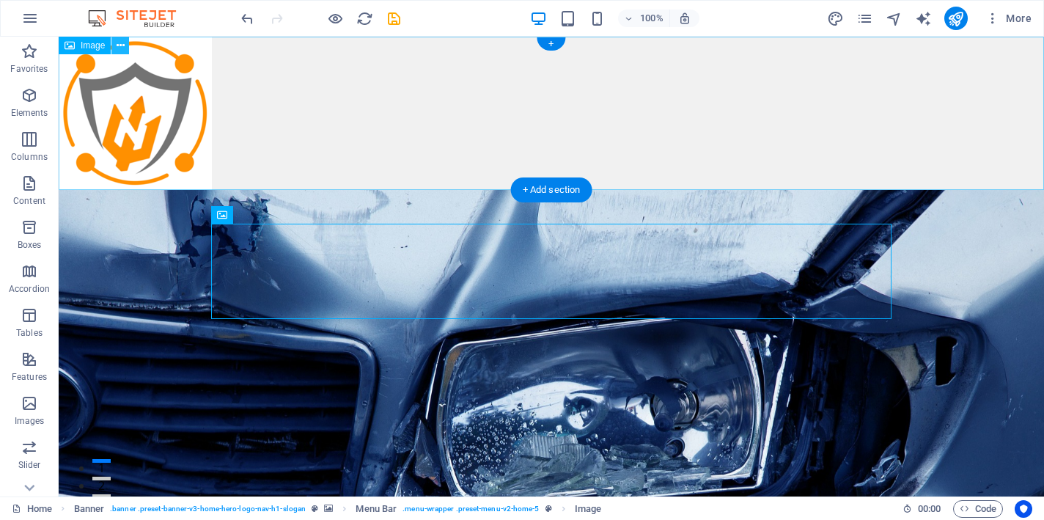
click at [120, 45] on icon at bounding box center [121, 45] width 8 height 15
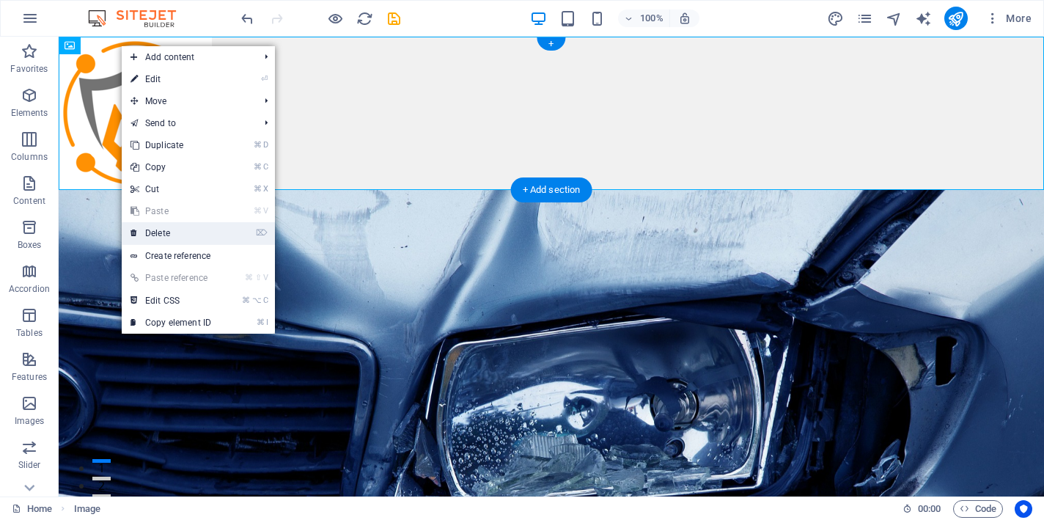
click at [165, 232] on link "⌦ Delete" at bounding box center [171, 233] width 98 height 22
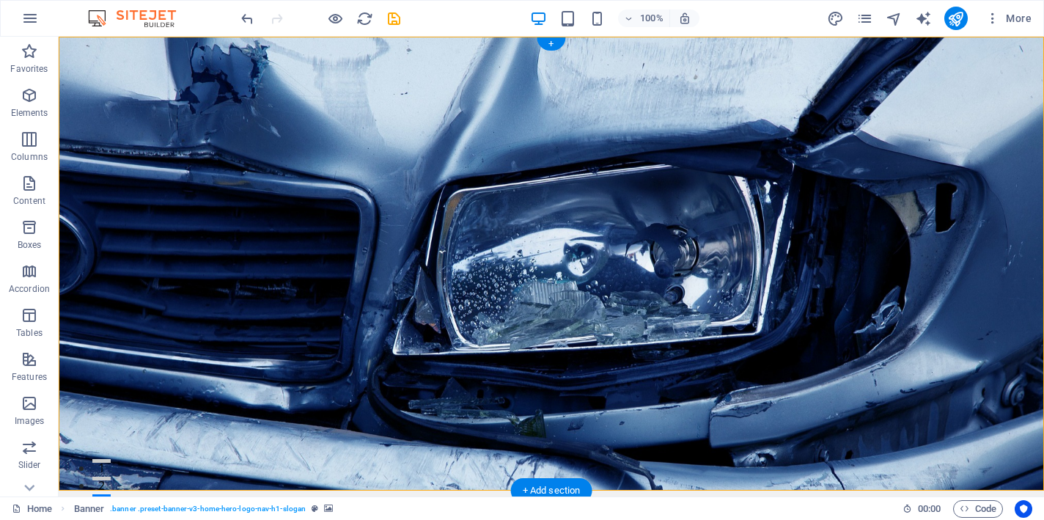
drag, startPoint x: 236, startPoint y: 111, endPoint x: 166, endPoint y: 113, distance: 69.7
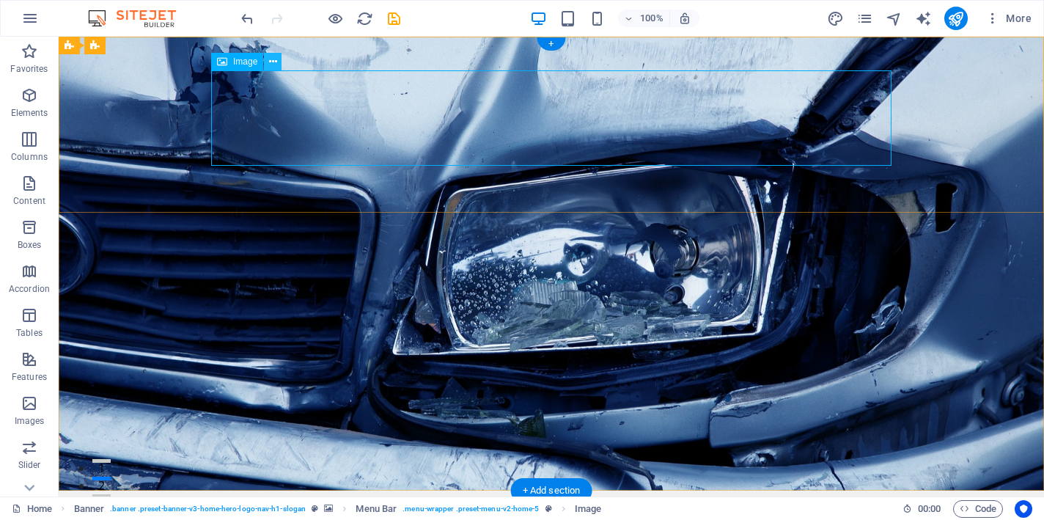
click at [276, 59] on icon at bounding box center [273, 61] width 8 height 15
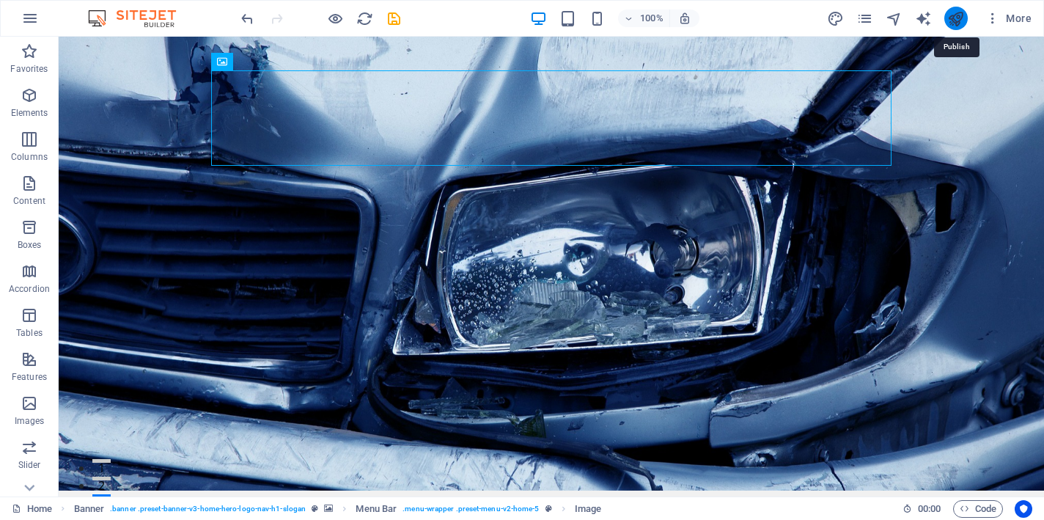
click at [956, 23] on icon "publish" at bounding box center [956, 18] width 17 height 17
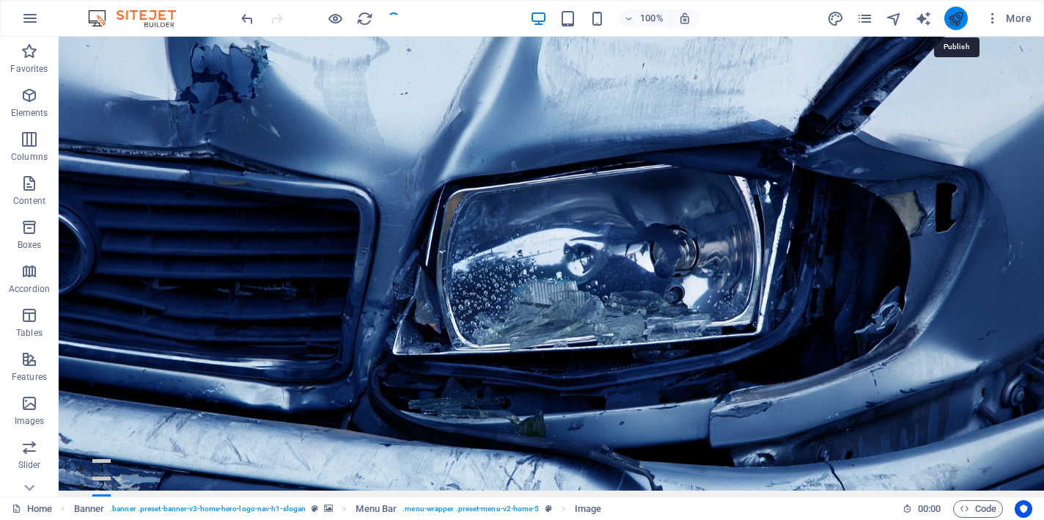
checkbox input "false"
